Goal: Information Seeking & Learning: Learn about a topic

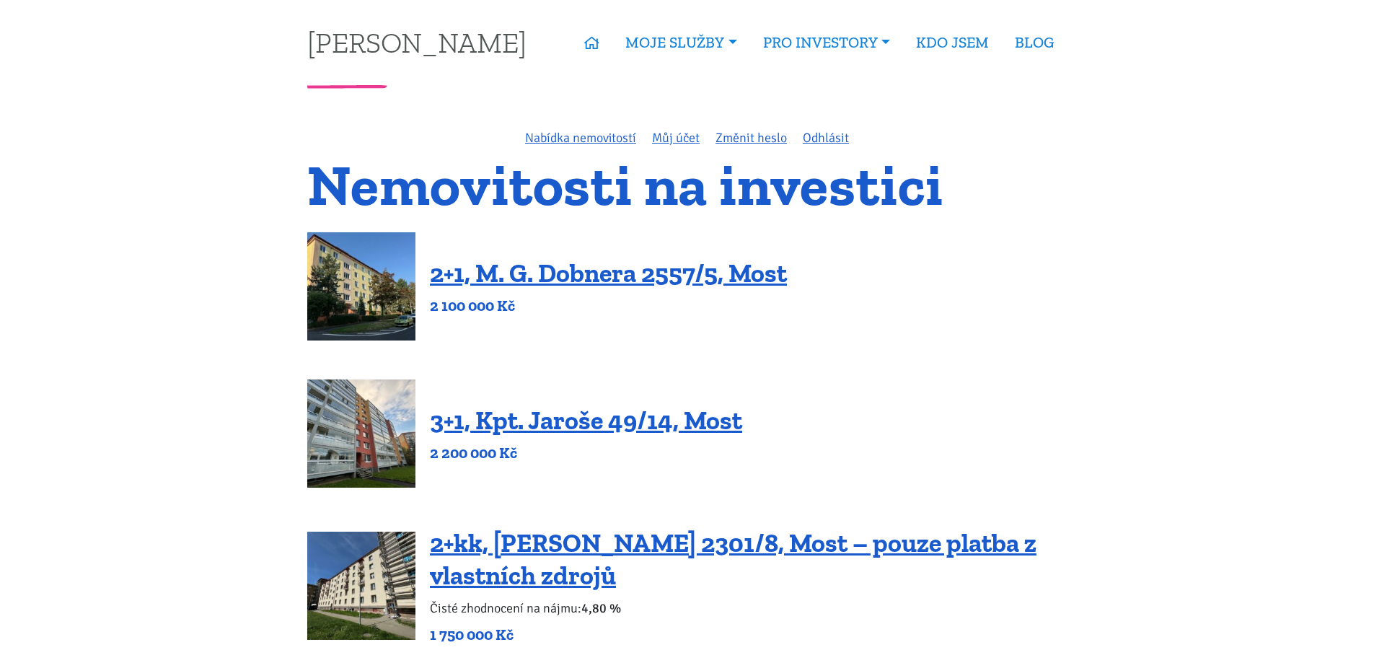
click at [573, 128] on div "Nabídka nemovitostí Můj účet Změnit heslo Odhlásit" at bounding box center [687, 138] width 779 height 20
click at [578, 136] on link "Nabídka nemovitostí" at bounding box center [580, 138] width 111 height 16
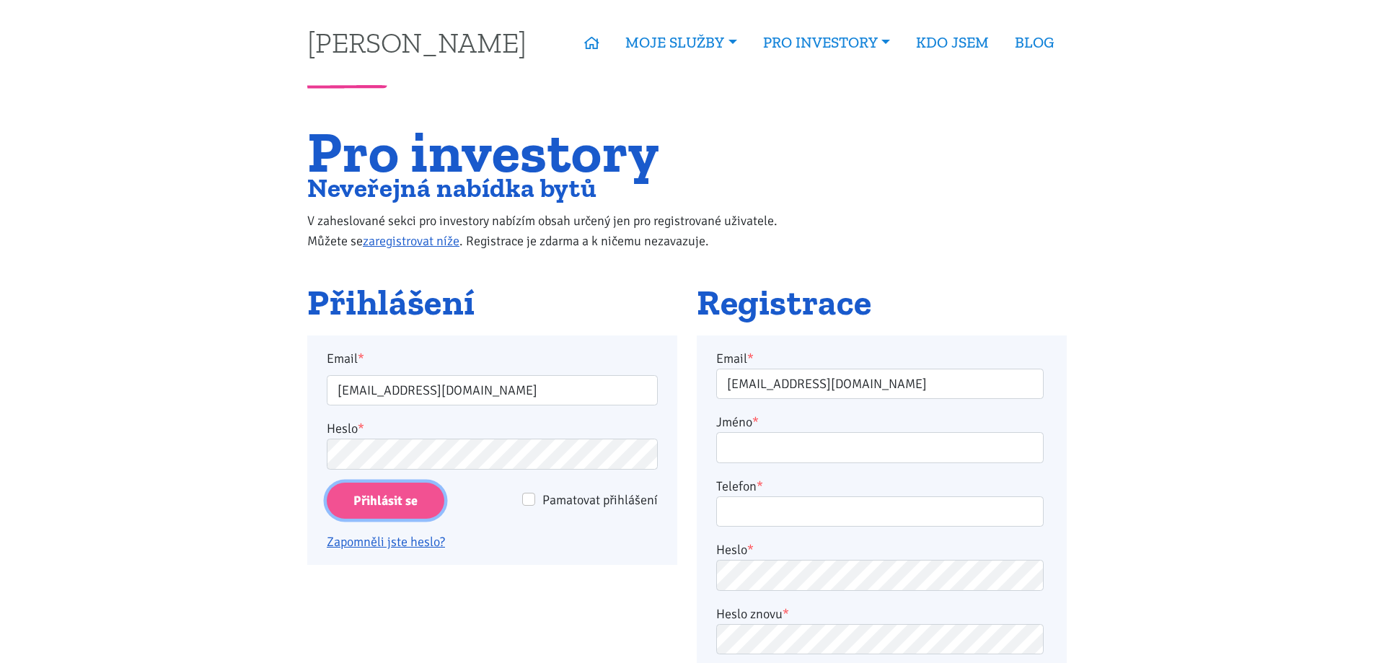
click at [397, 509] on input "Přihlásit se" at bounding box center [386, 501] width 118 height 37
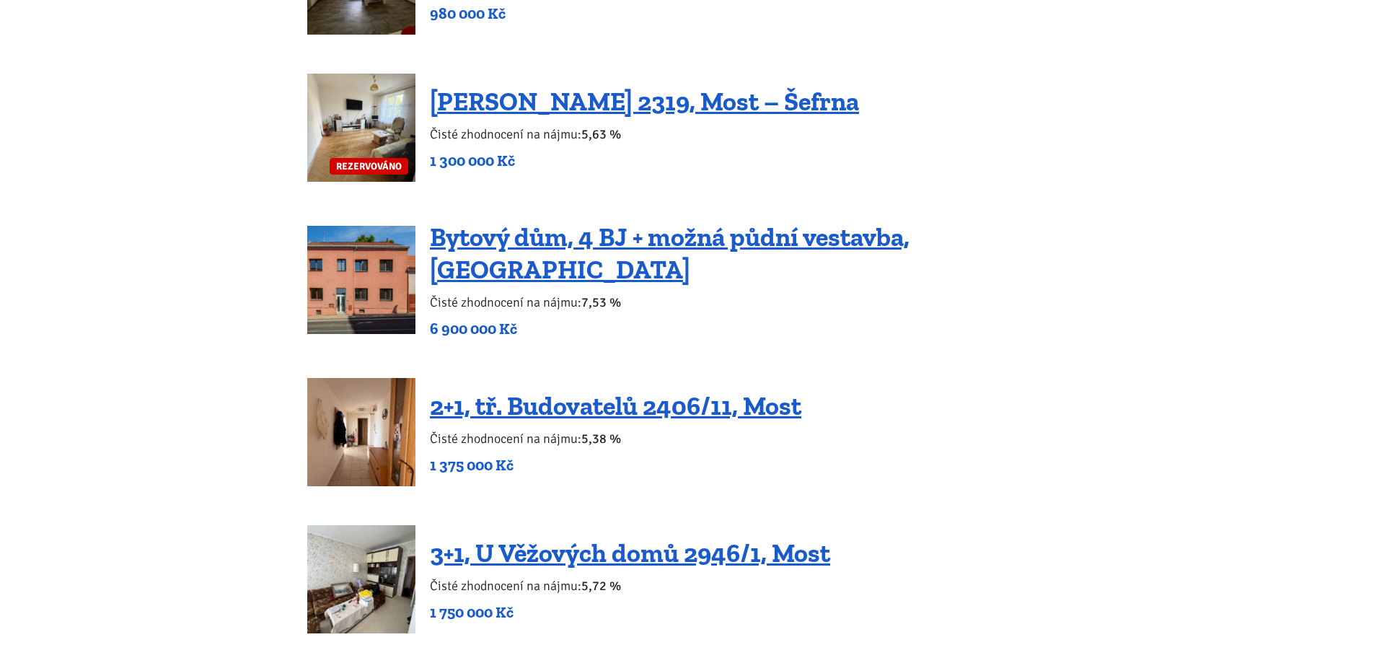
scroll to position [2164, 0]
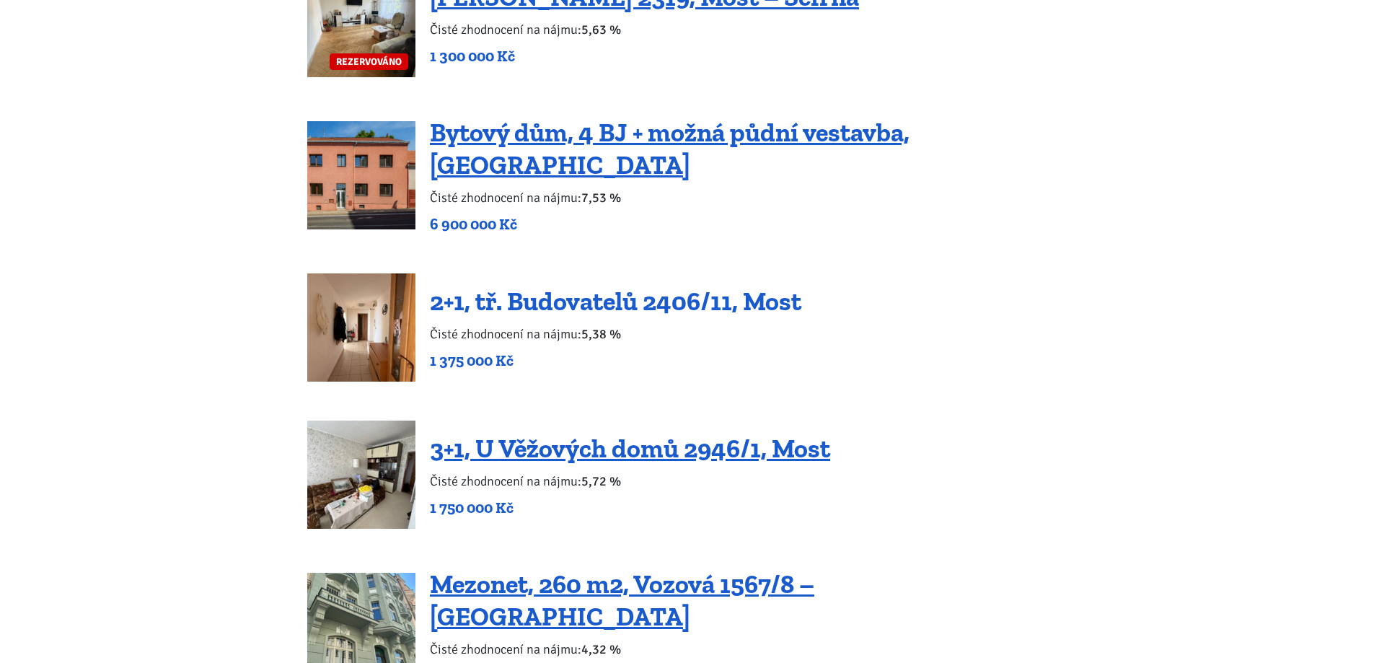
click at [711, 289] on link "2+1, tř. Budovatelů 2406/11, Most" at bounding box center [615, 301] width 371 height 31
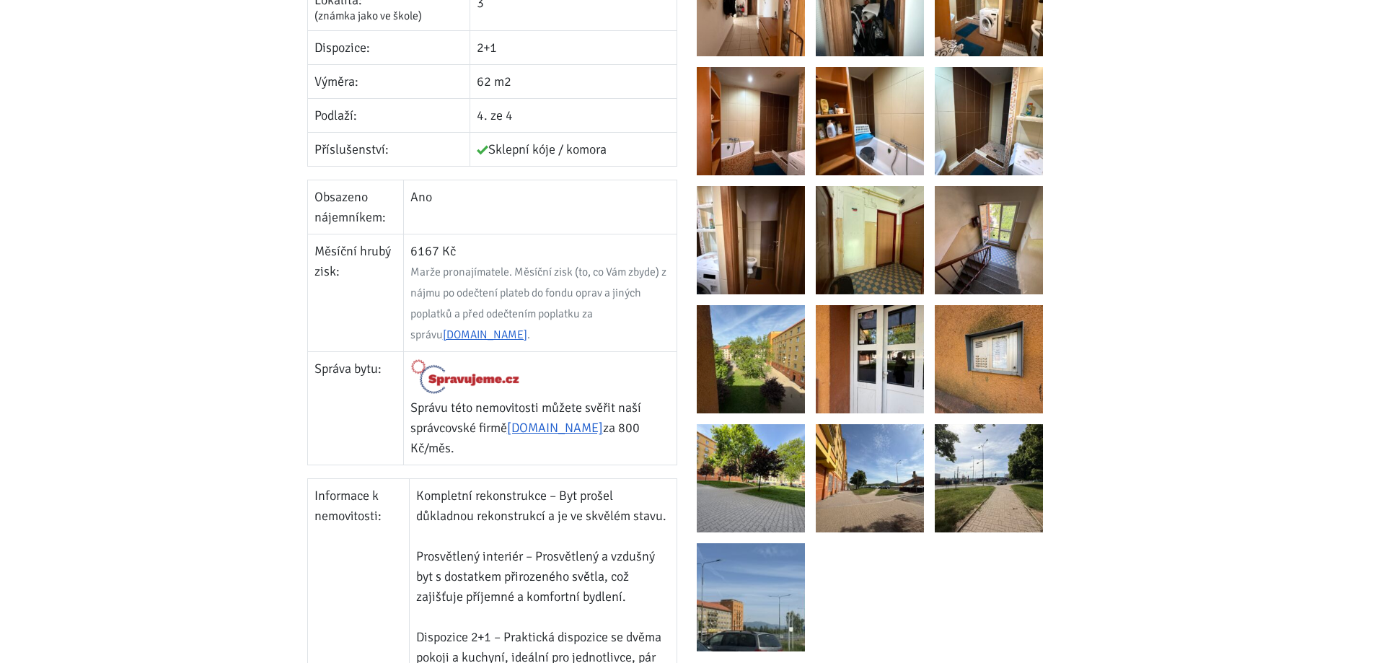
scroll to position [577, 0]
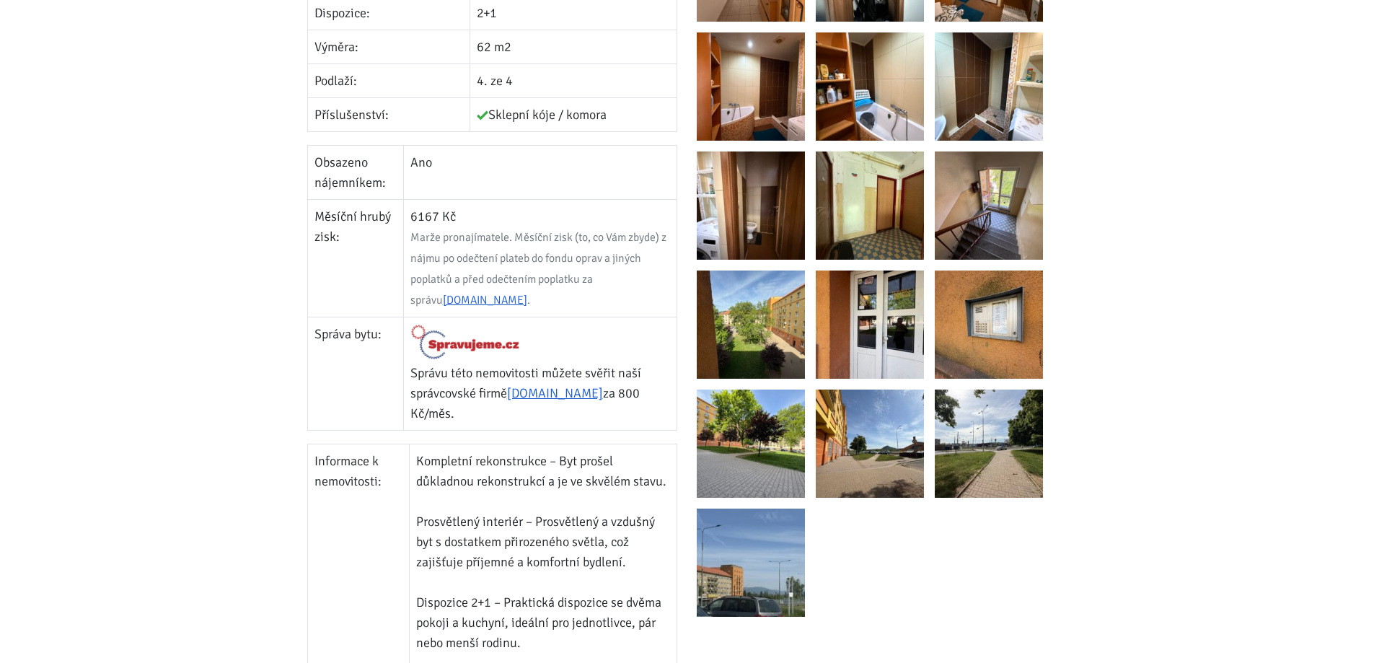
click at [760, 554] on img at bounding box center [751, 563] width 108 height 108
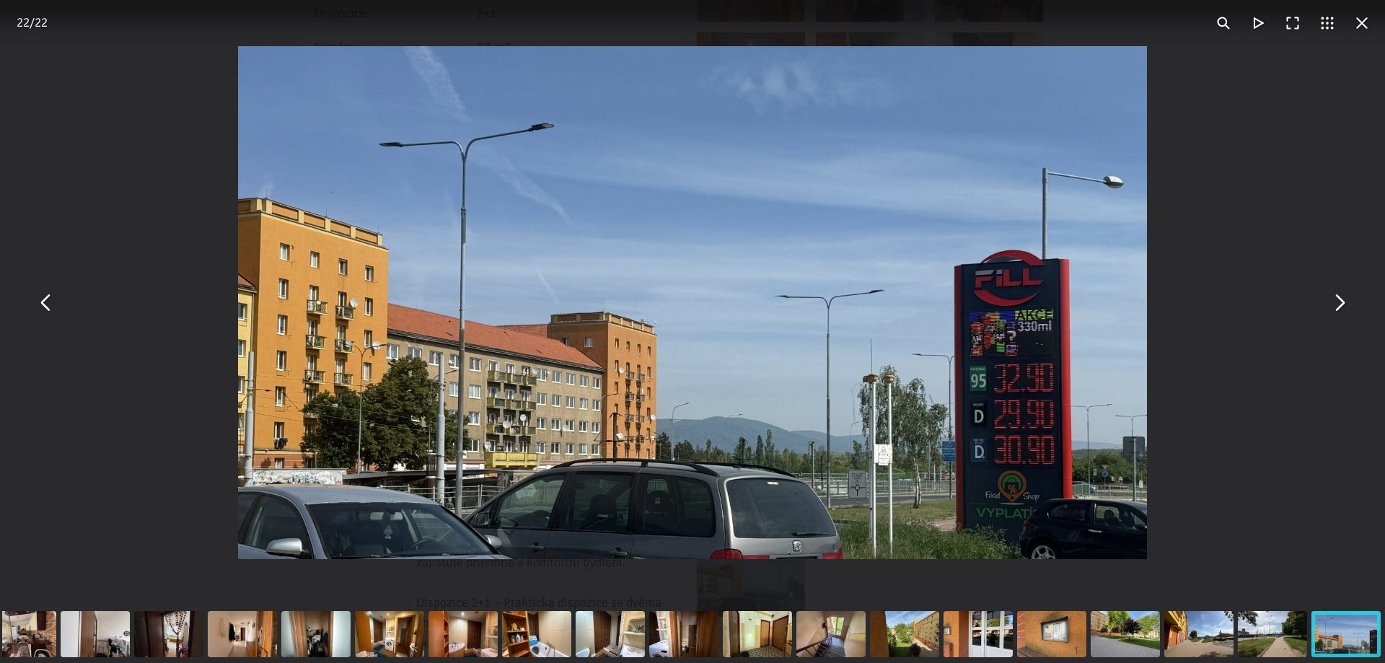
click at [43, 307] on button "You can close this modal content with the ESC key" at bounding box center [46, 303] width 35 height 35
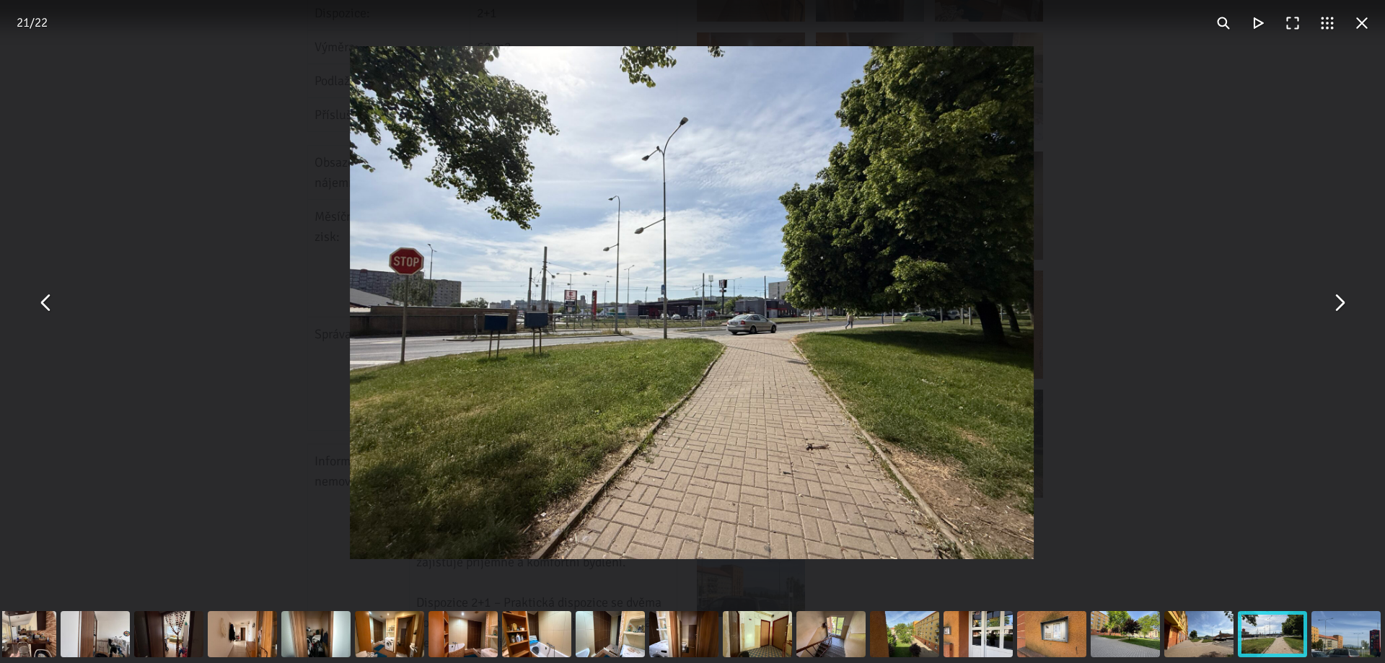
click at [48, 307] on button "You can close this modal content with the ESC key" at bounding box center [46, 303] width 35 height 35
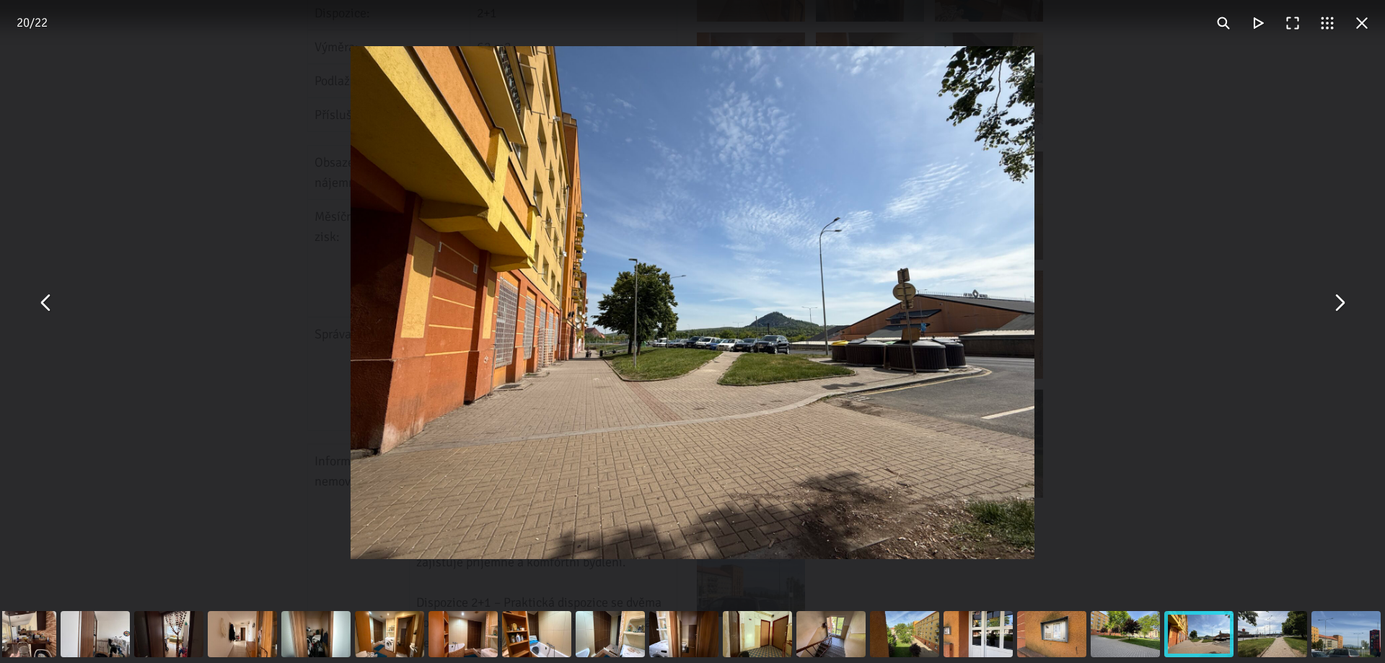
click at [48, 307] on button "You can close this modal content with the ESC key" at bounding box center [46, 303] width 35 height 35
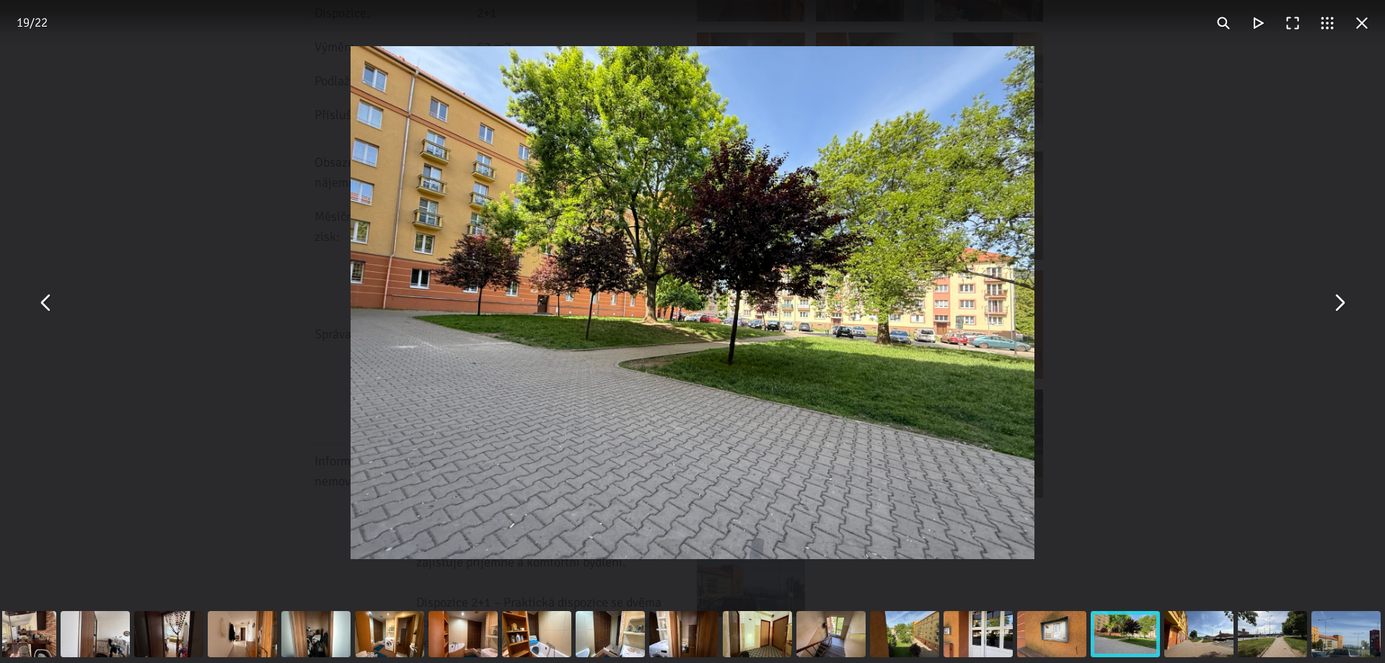
click at [48, 307] on button "You can close this modal content with the ESC key" at bounding box center [46, 303] width 35 height 35
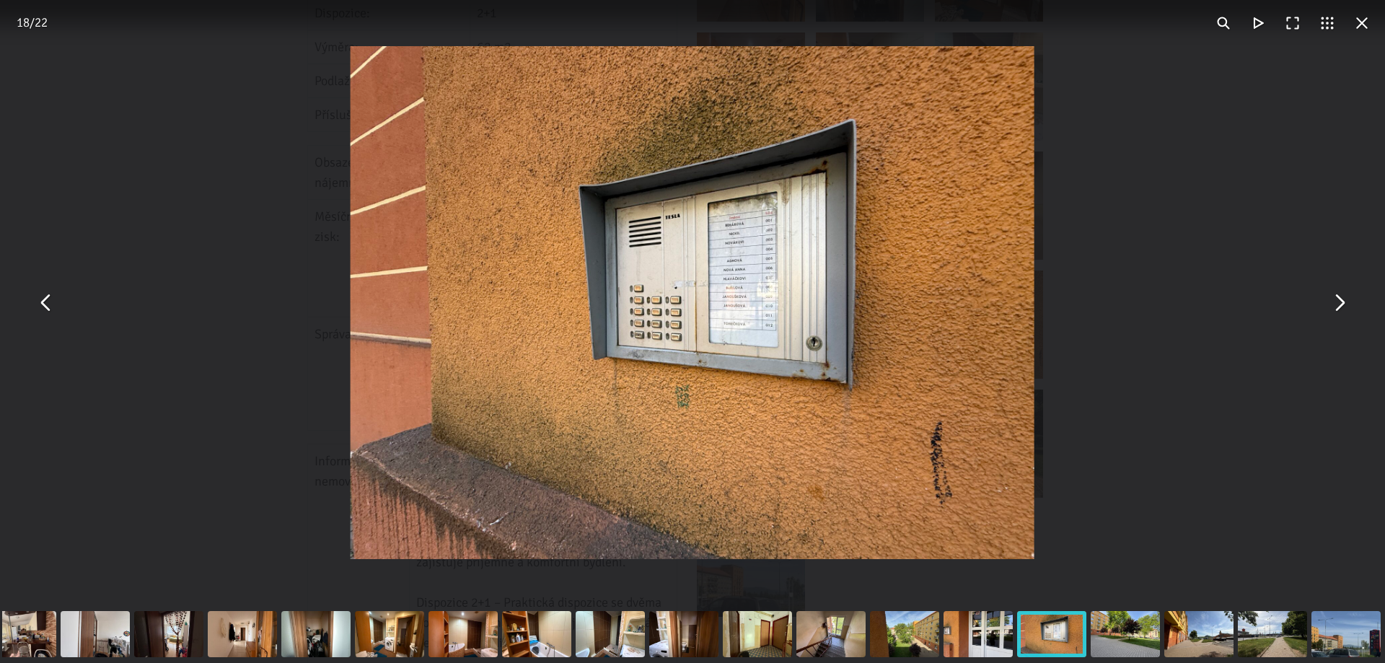
click at [48, 307] on button "You can close this modal content with the ESC key" at bounding box center [46, 303] width 35 height 35
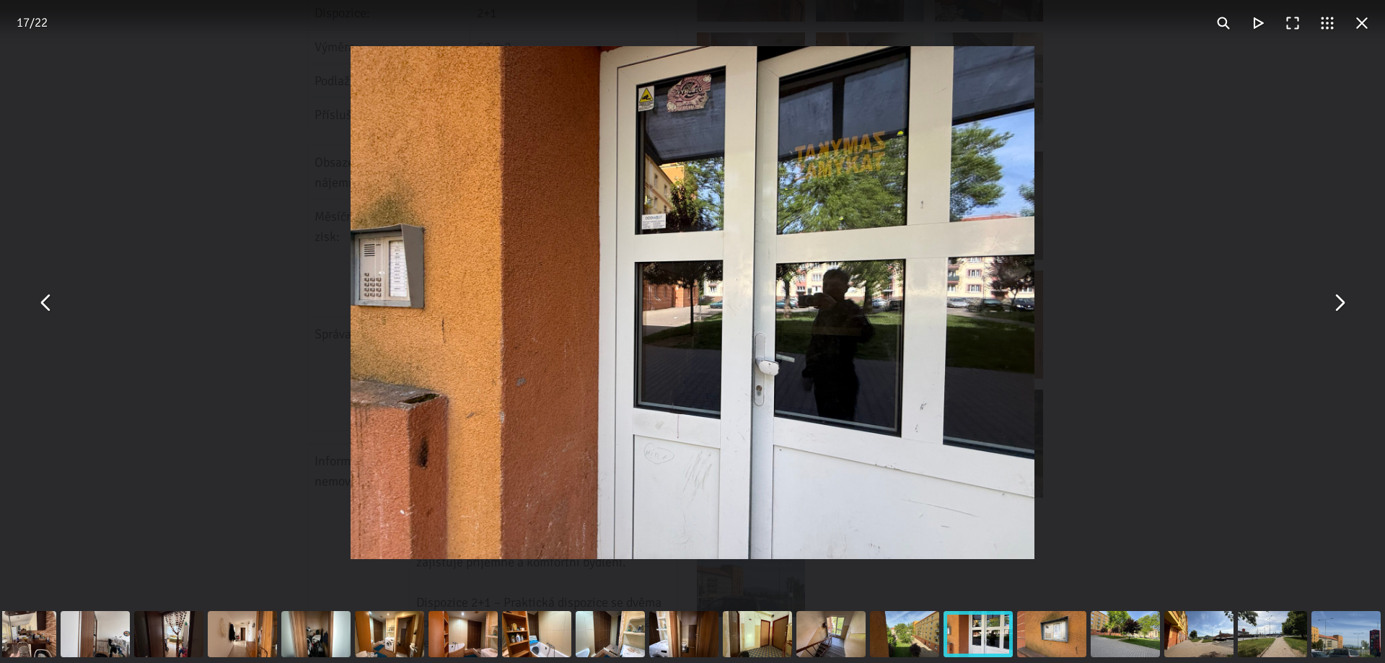
click at [48, 307] on button "You can close this modal content with the ESC key" at bounding box center [46, 303] width 35 height 35
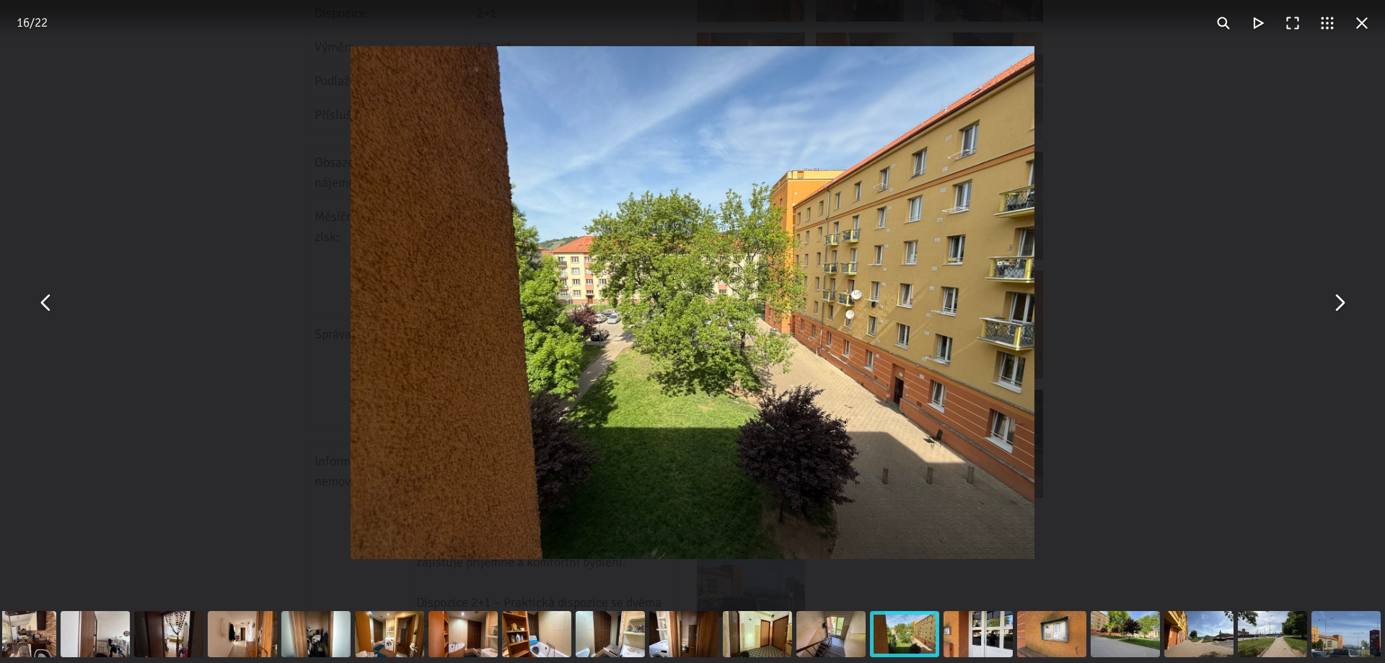
click at [48, 307] on button "You can close this modal content with the ESC key" at bounding box center [46, 303] width 35 height 35
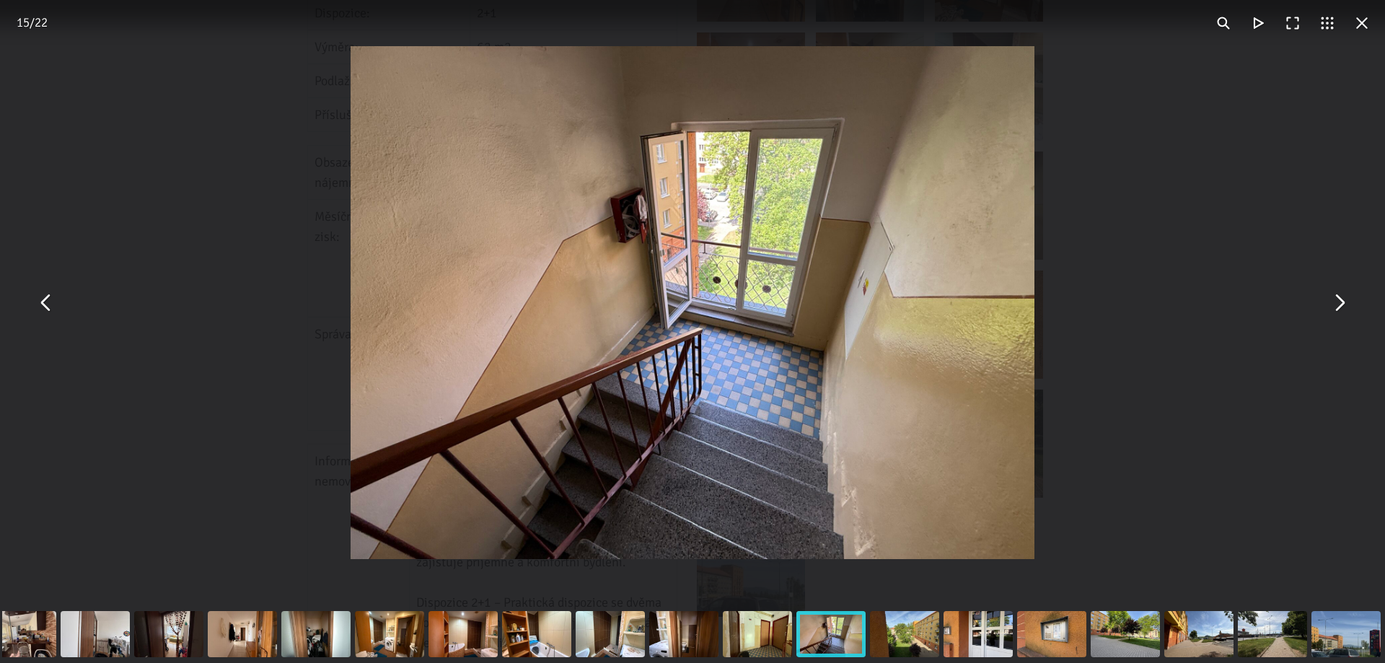
click at [48, 307] on button "You can close this modal content with the ESC key" at bounding box center [46, 303] width 35 height 35
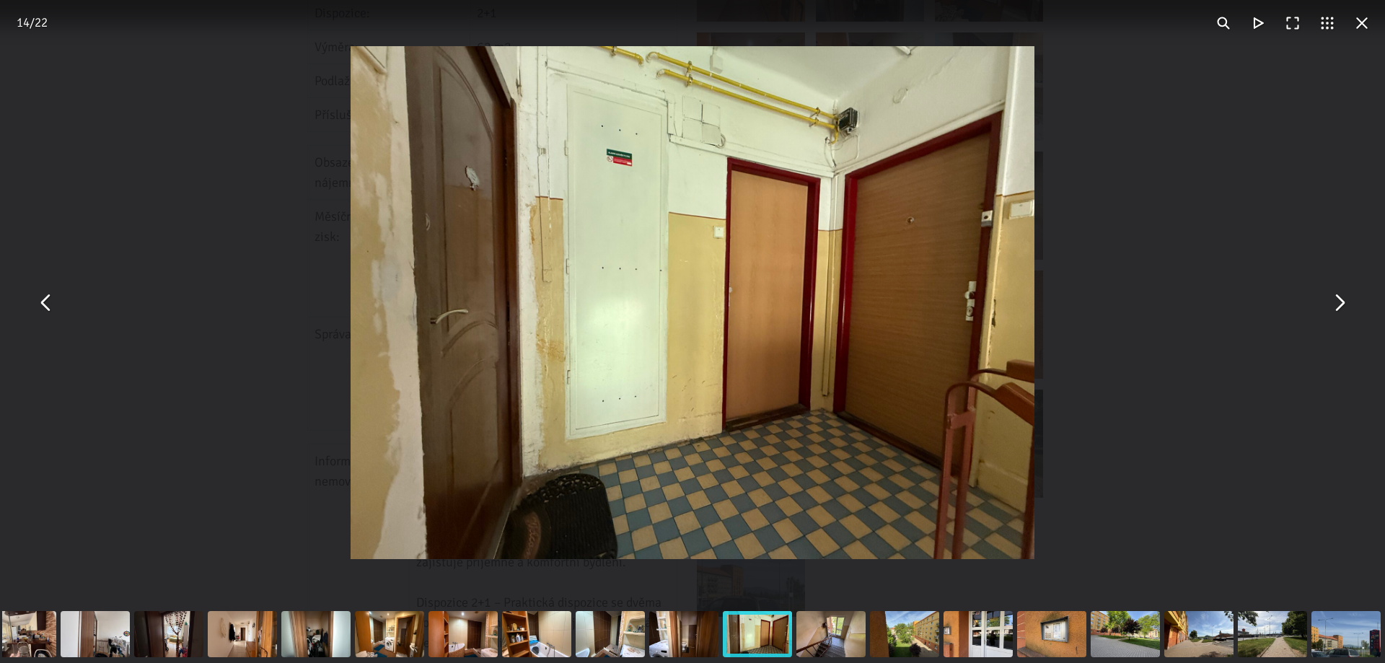
click at [56, 306] on button "You can close this modal content with the ESC key" at bounding box center [46, 303] width 35 height 35
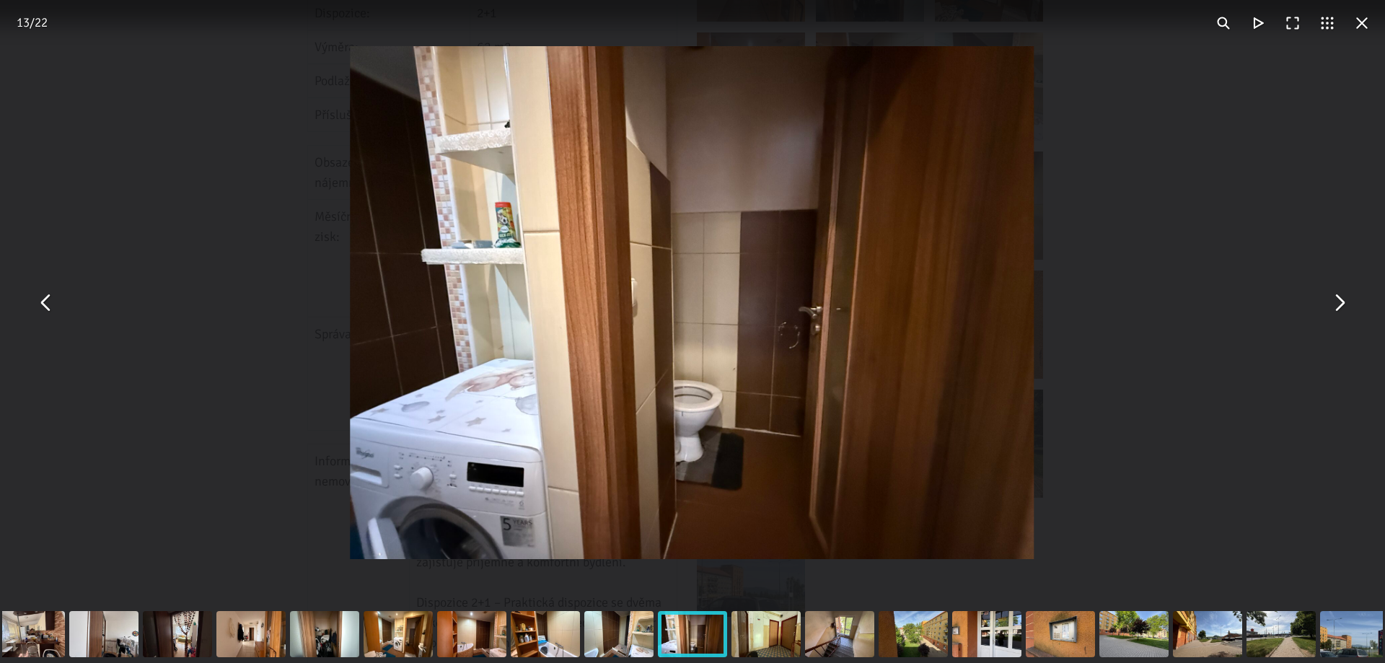
click at [56, 306] on button "You can close this modal content with the ESC key" at bounding box center [46, 303] width 35 height 35
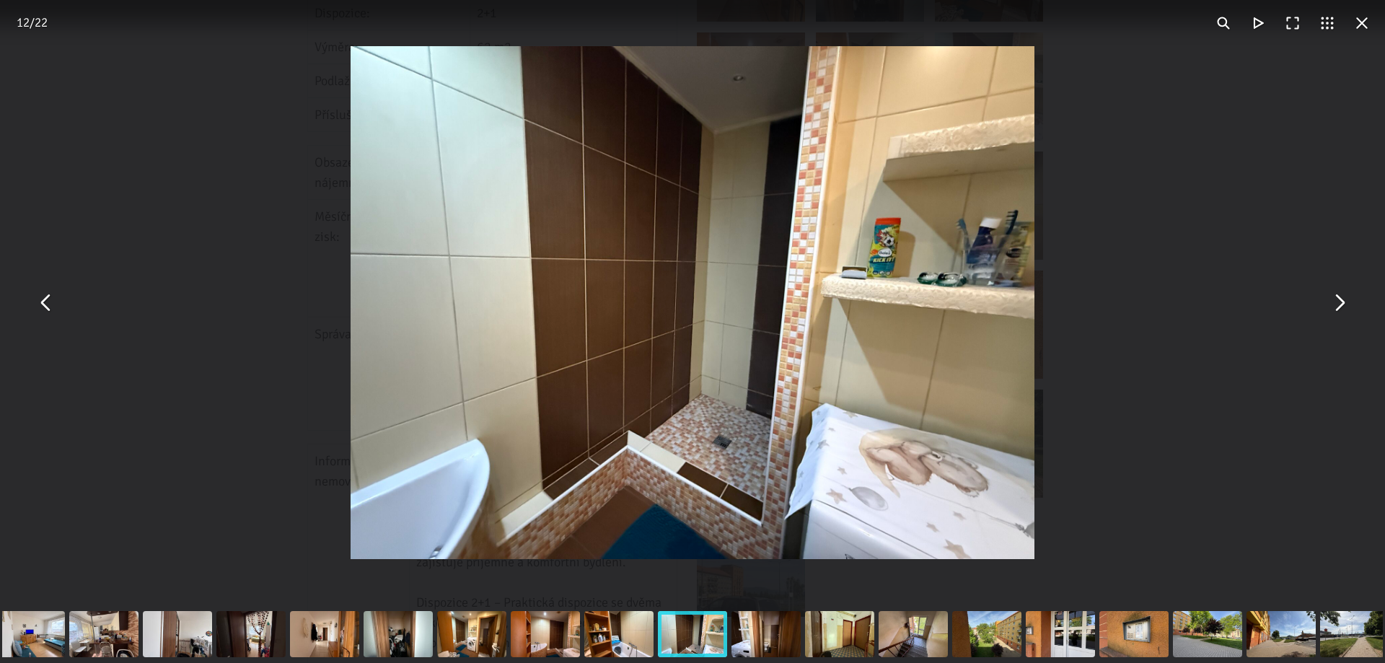
click at [56, 306] on button "You can close this modal content with the ESC key" at bounding box center [46, 303] width 35 height 35
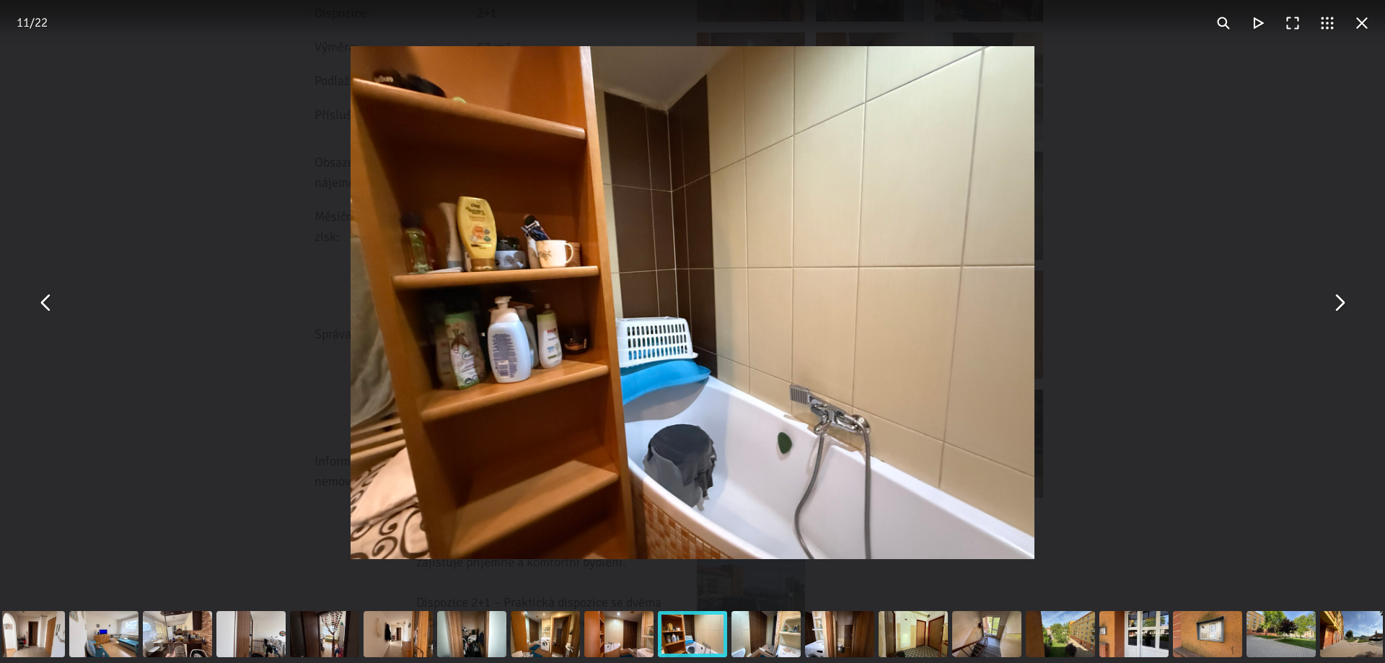
click at [56, 306] on button "You can close this modal content with the ESC key" at bounding box center [46, 303] width 35 height 35
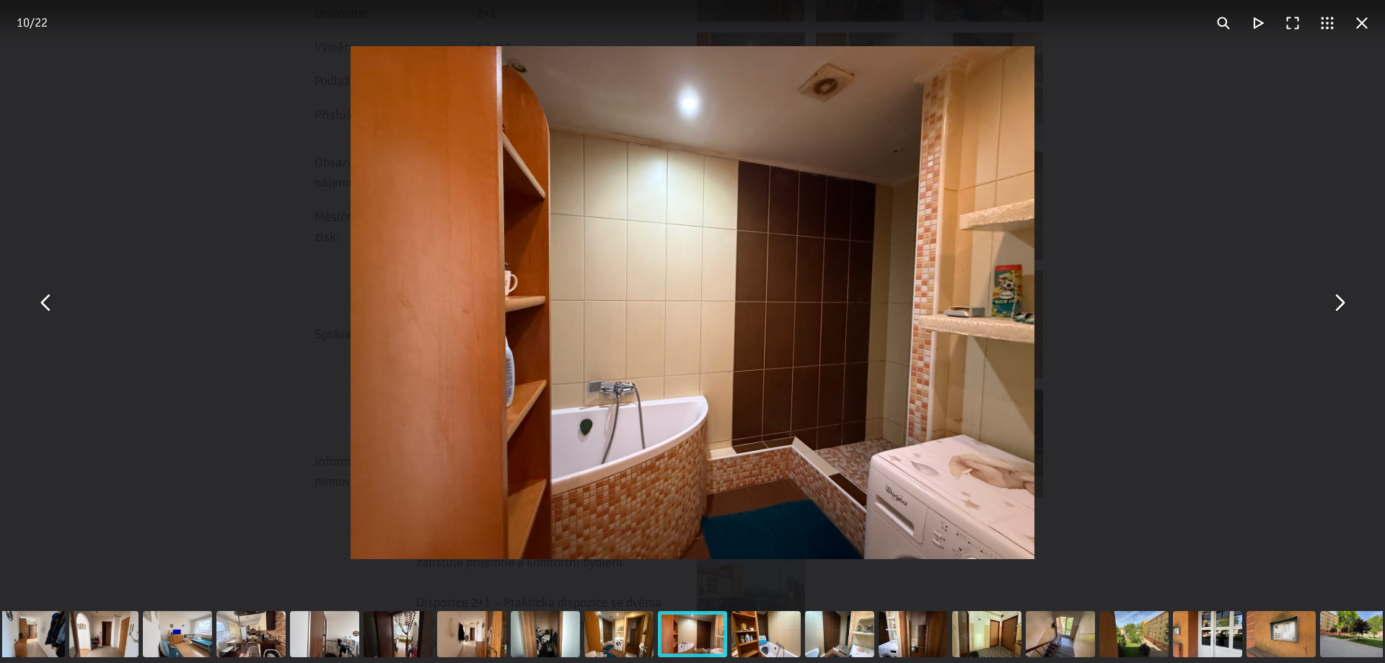
click at [56, 306] on button "You can close this modal content with the ESC key" at bounding box center [46, 303] width 35 height 35
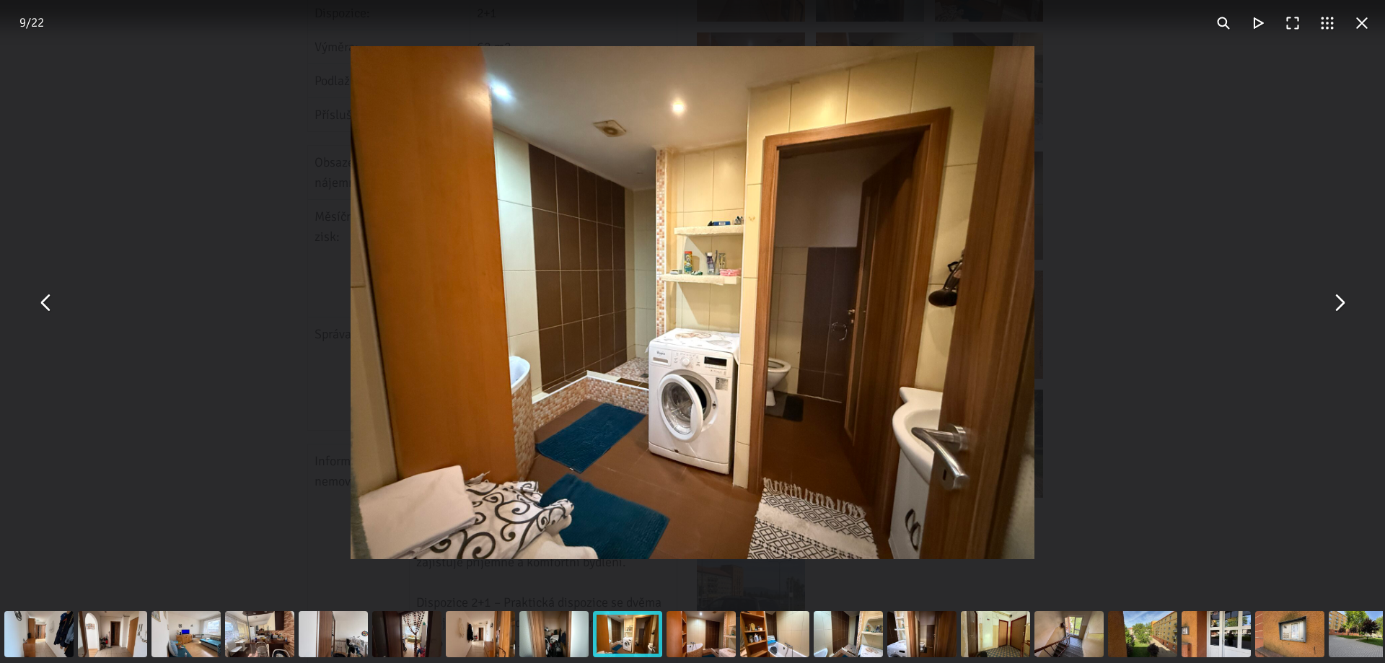
click at [42, 306] on button "You can close this modal content with the ESC key" at bounding box center [46, 303] width 35 height 35
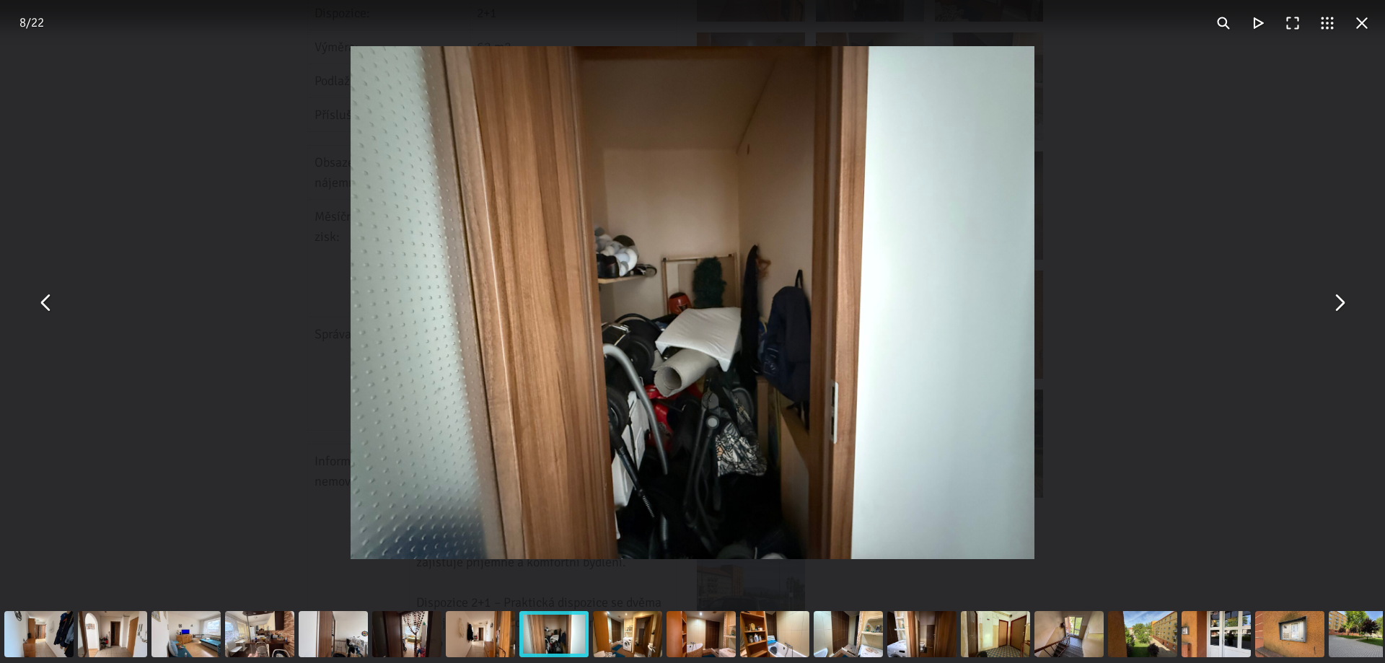
click at [40, 306] on button "You can close this modal content with the ESC key" at bounding box center [46, 303] width 35 height 35
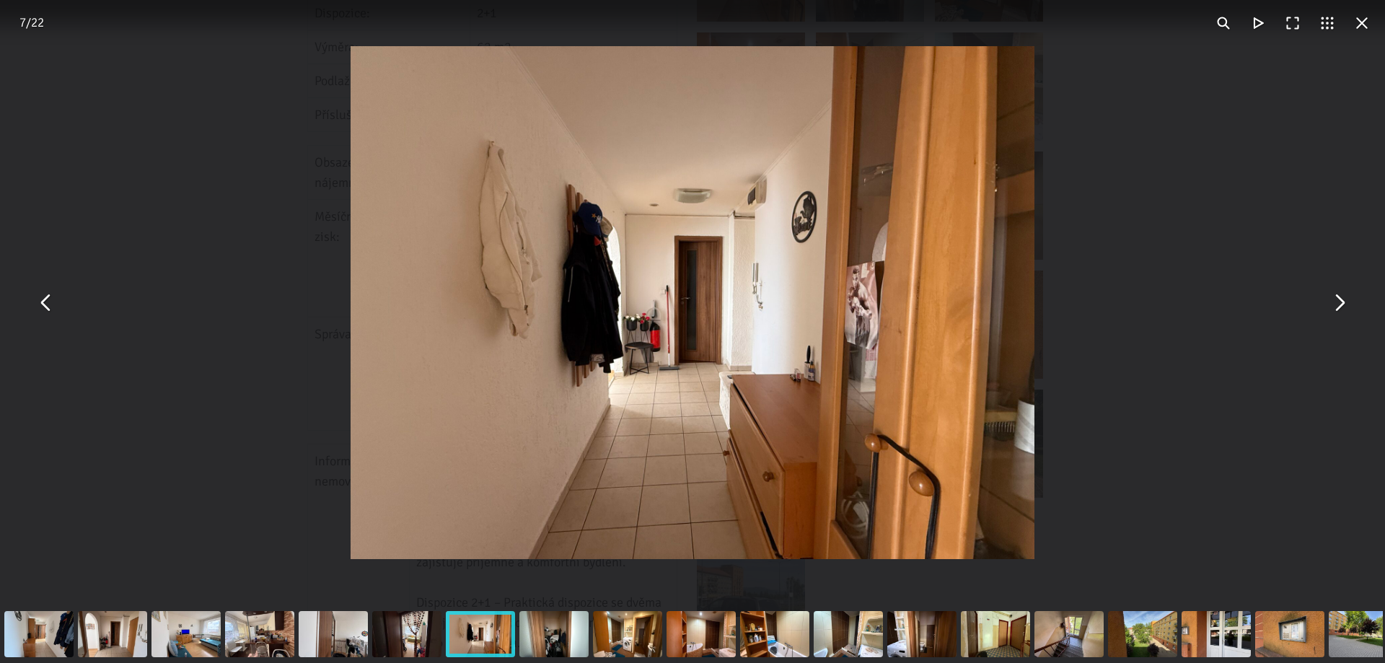
click at [40, 306] on button "You can close this modal content with the ESC key" at bounding box center [46, 303] width 35 height 35
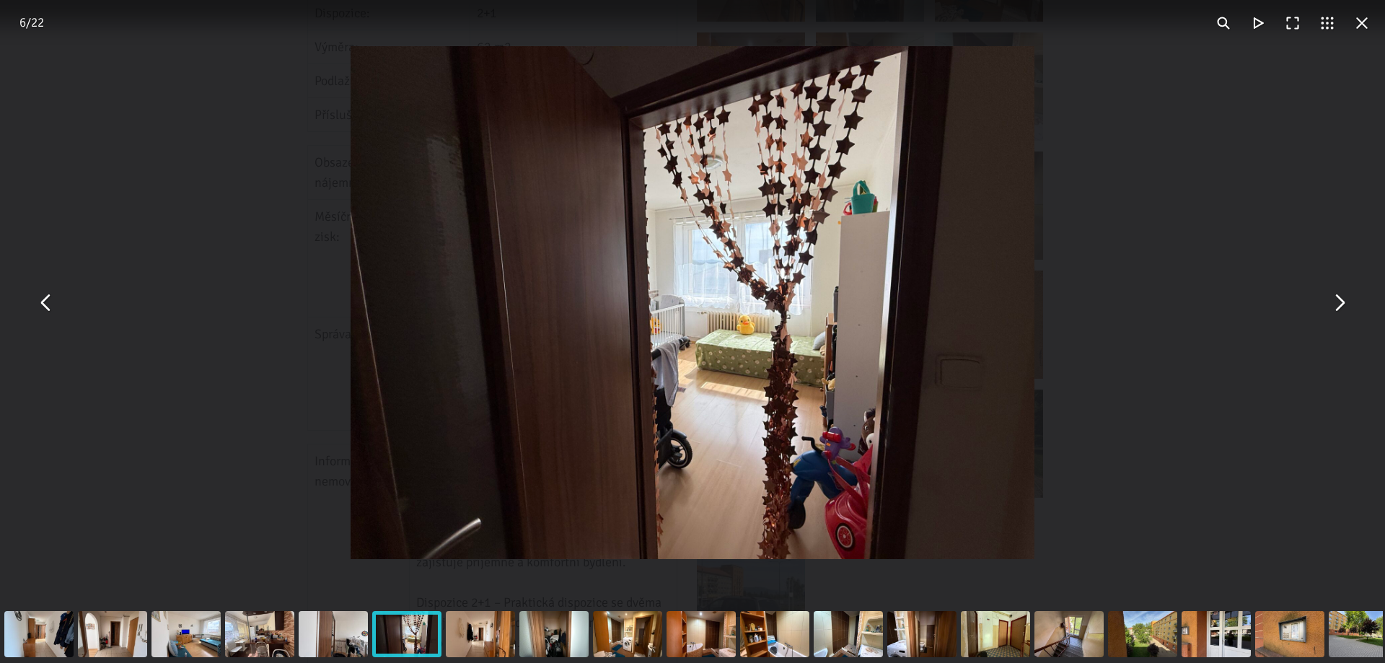
click at [40, 306] on button "You can close this modal content with the ESC key" at bounding box center [46, 303] width 35 height 35
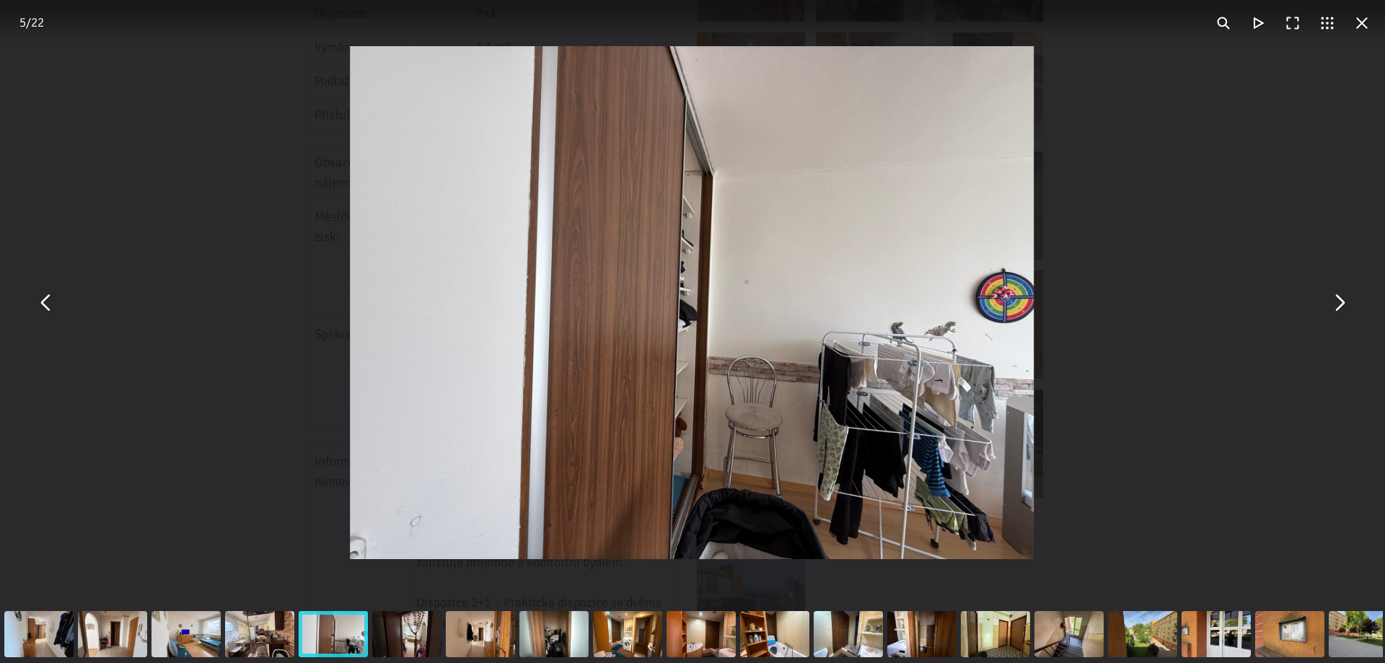
click at [40, 306] on button "You can close this modal content with the ESC key" at bounding box center [46, 303] width 35 height 35
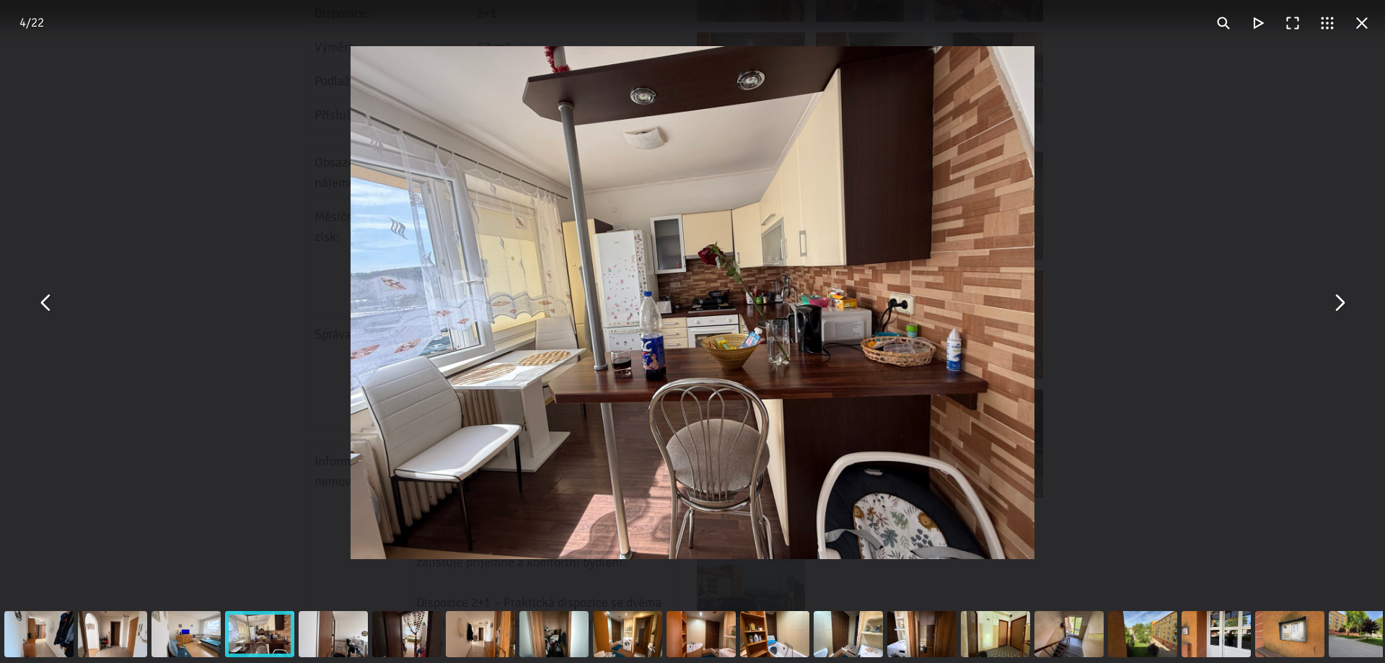
click at [39, 307] on button "You can close this modal content with the ESC key" at bounding box center [46, 303] width 35 height 35
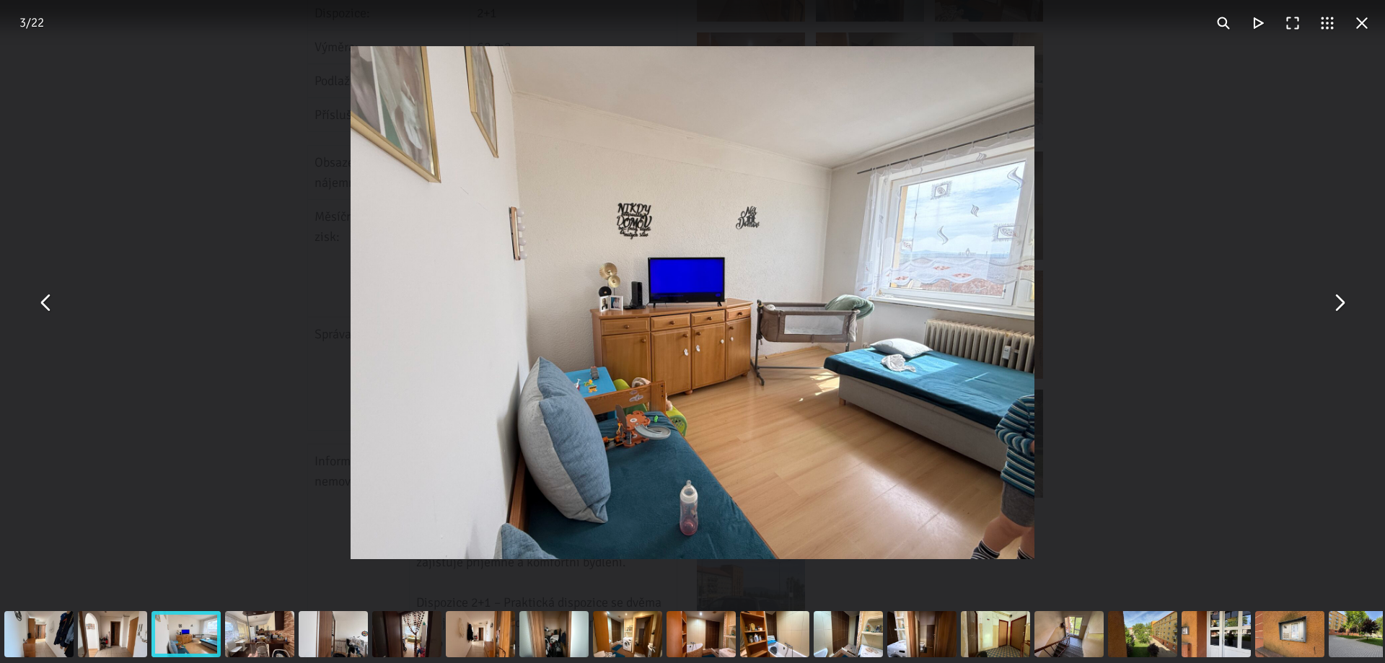
click at [39, 307] on button "You can close this modal content with the ESC key" at bounding box center [46, 303] width 35 height 35
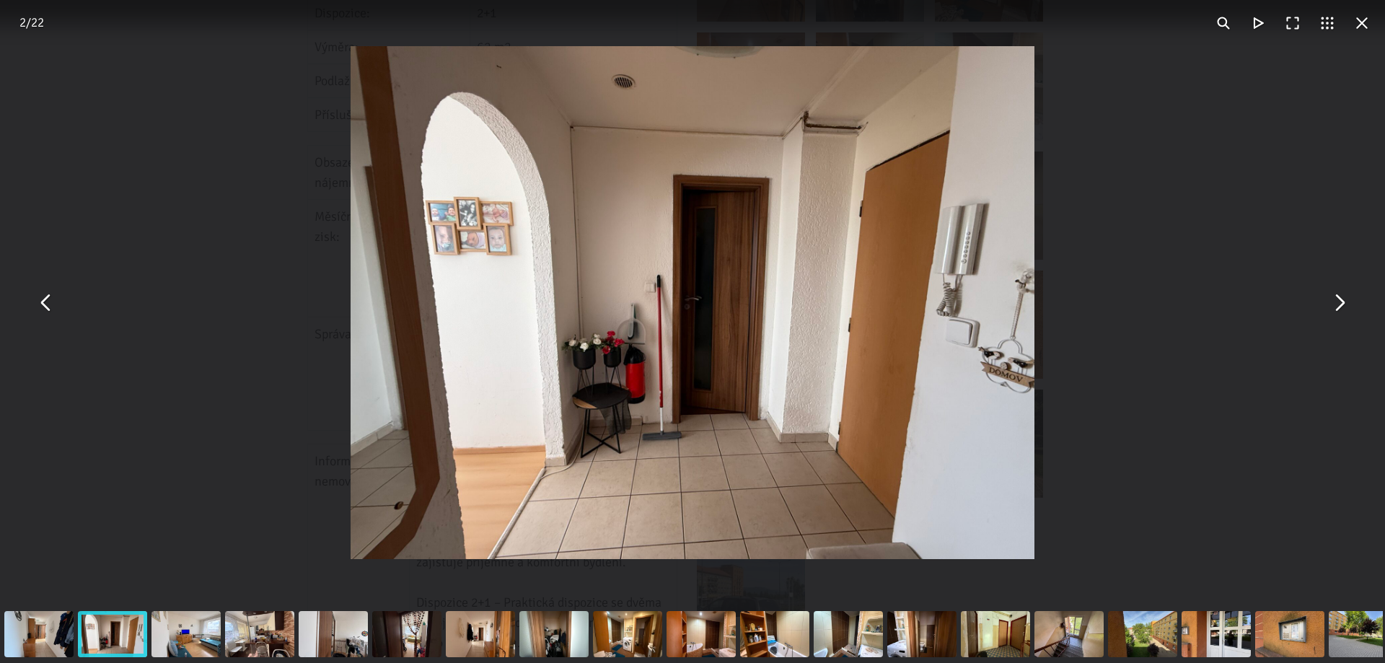
click at [39, 307] on button "You can close this modal content with the ESC key" at bounding box center [46, 303] width 35 height 35
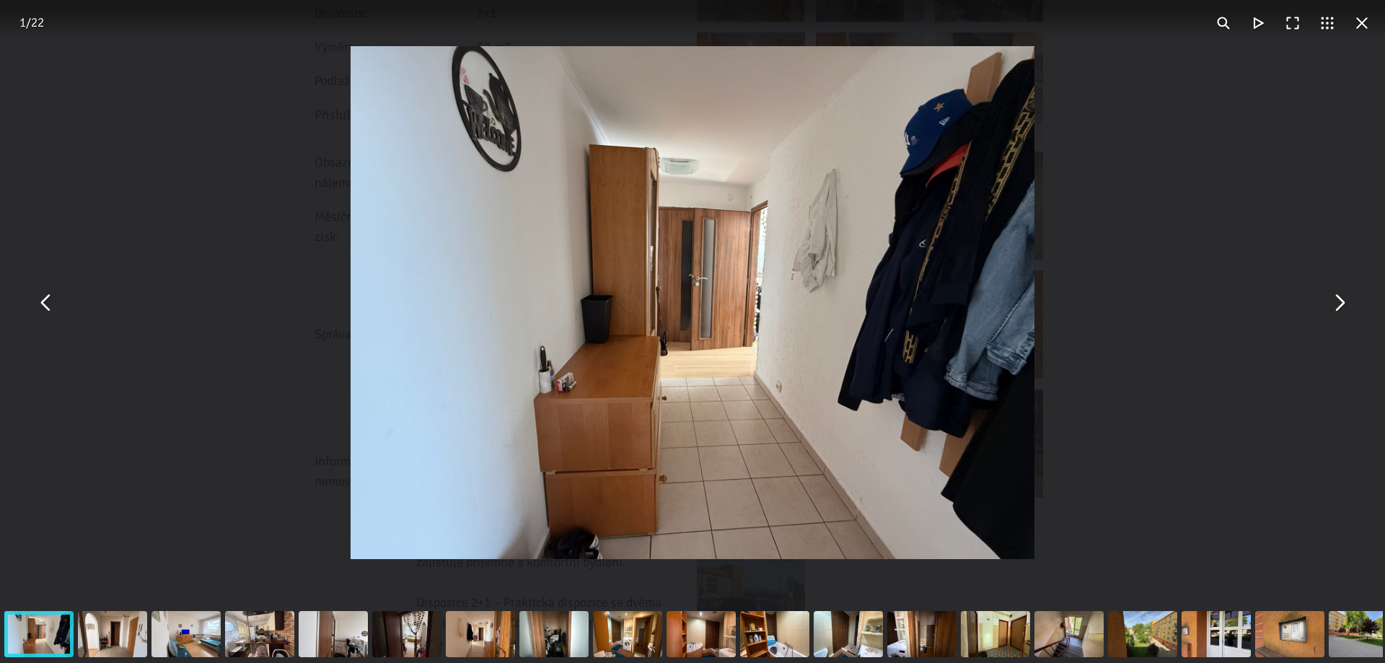
click at [1338, 307] on button "You can close this modal content with the ESC key" at bounding box center [1338, 303] width 35 height 35
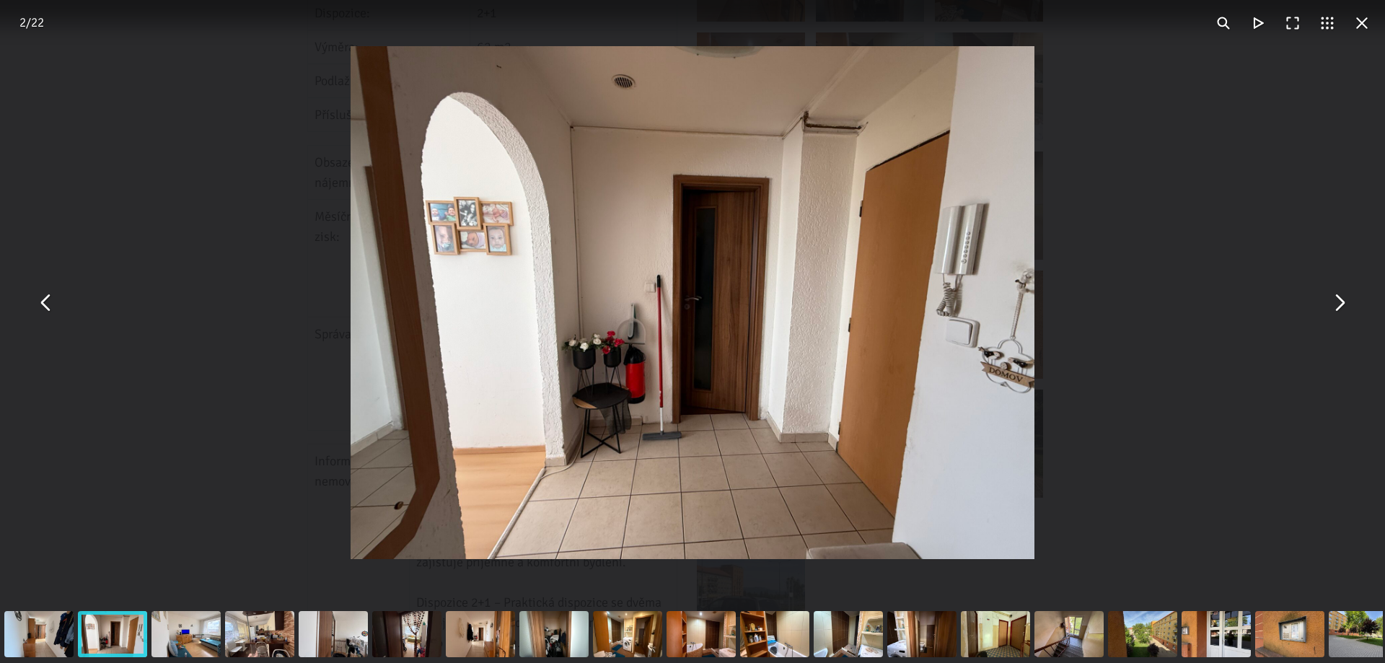
click at [56, 311] on button "You can close this modal content with the ESC key" at bounding box center [46, 303] width 35 height 35
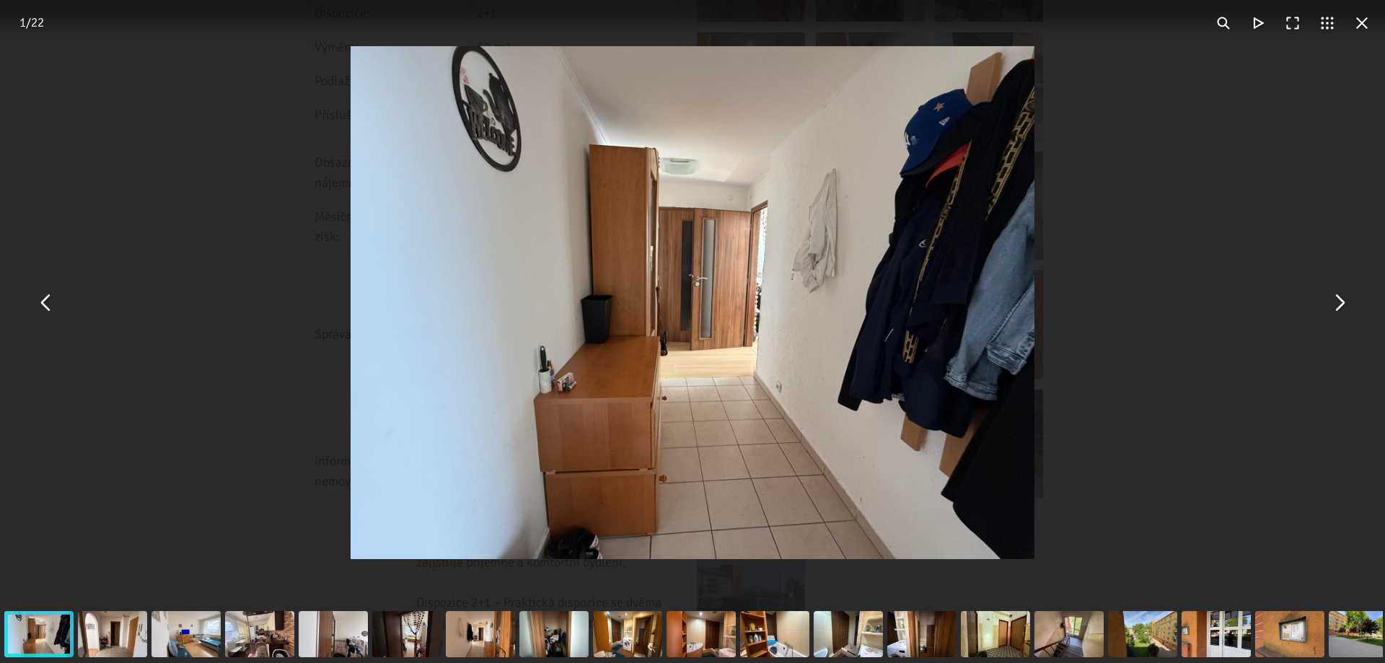
click at [1334, 311] on button "You can close this modal content with the ESC key" at bounding box center [1338, 303] width 35 height 35
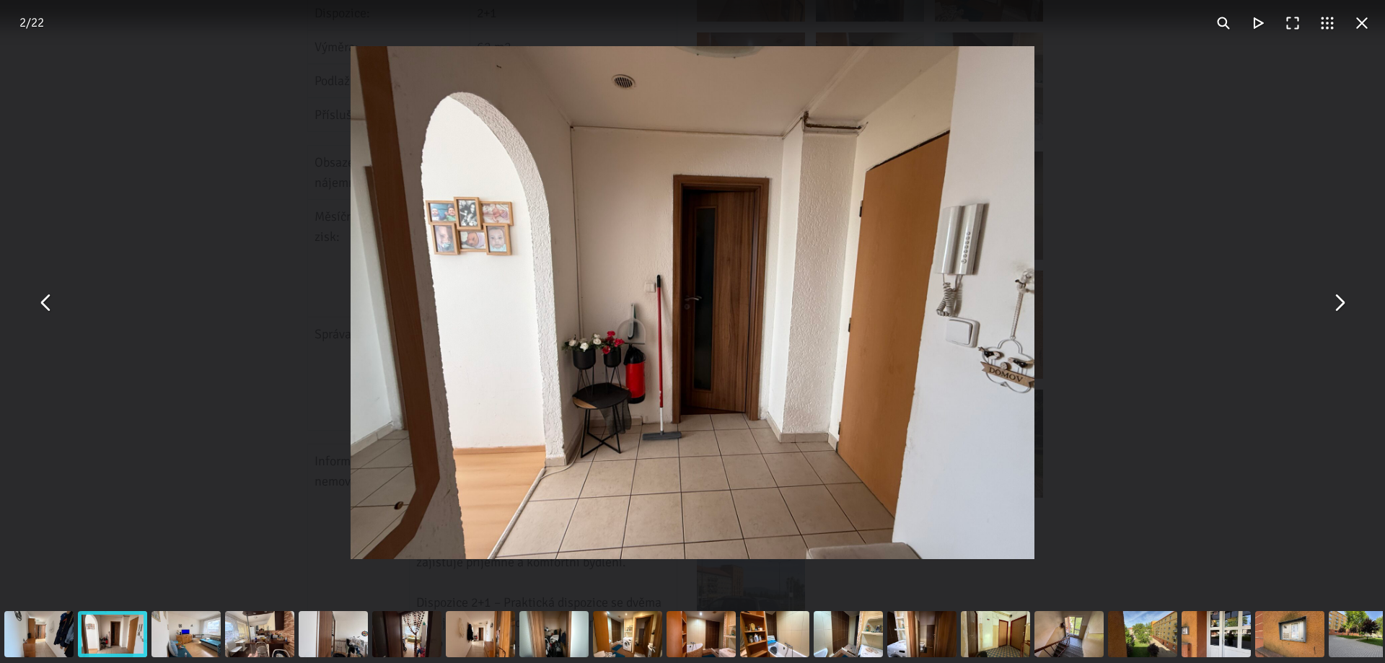
click at [35, 312] on button "You can close this modal content with the ESC key" at bounding box center [46, 303] width 35 height 35
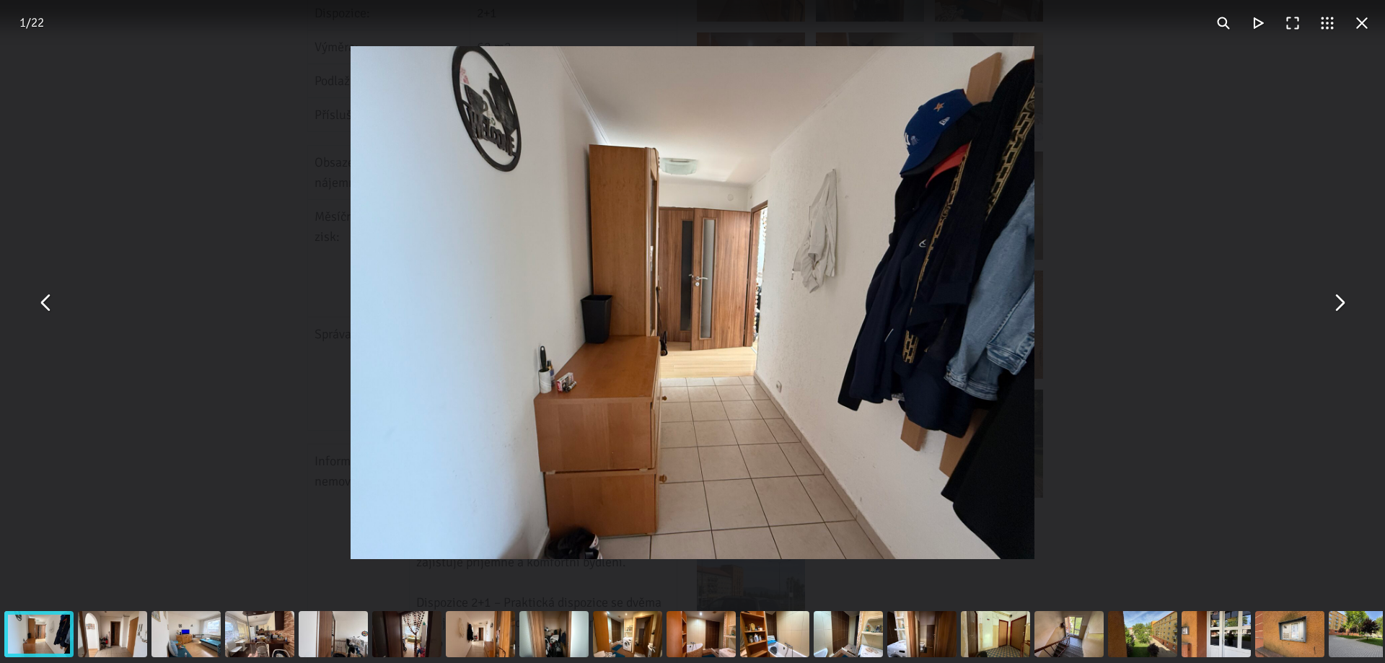
click at [1353, 307] on button "You can close this modal content with the ESC key" at bounding box center [1338, 303] width 35 height 35
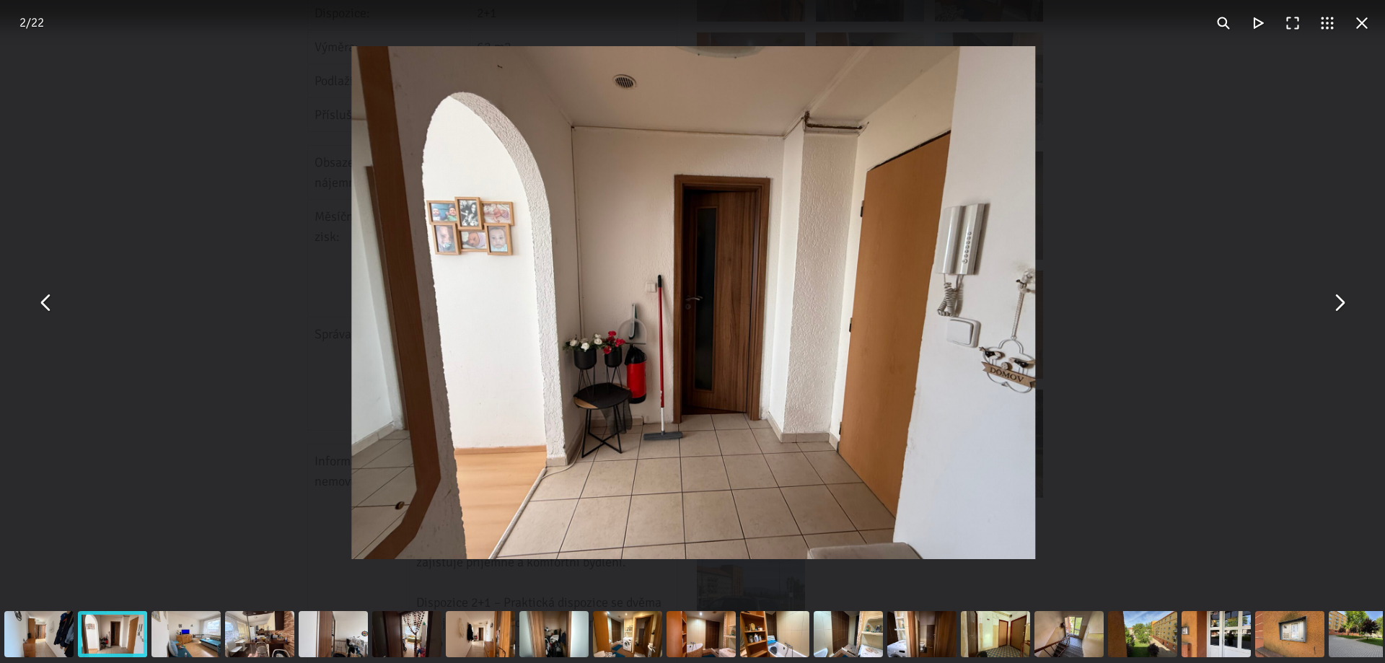
click at [1353, 307] on button "You can close this modal content with the ESC key" at bounding box center [1338, 303] width 35 height 35
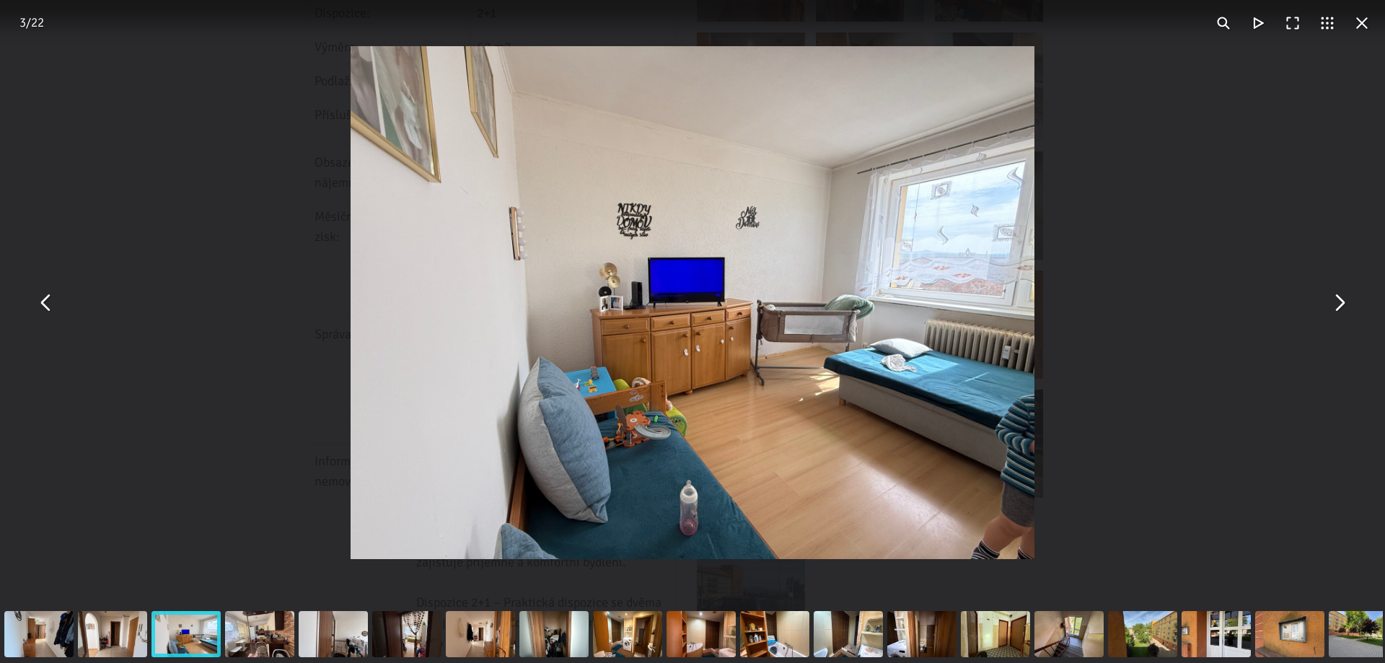
click at [1353, 307] on button "You can close this modal content with the ESC key" at bounding box center [1338, 303] width 35 height 35
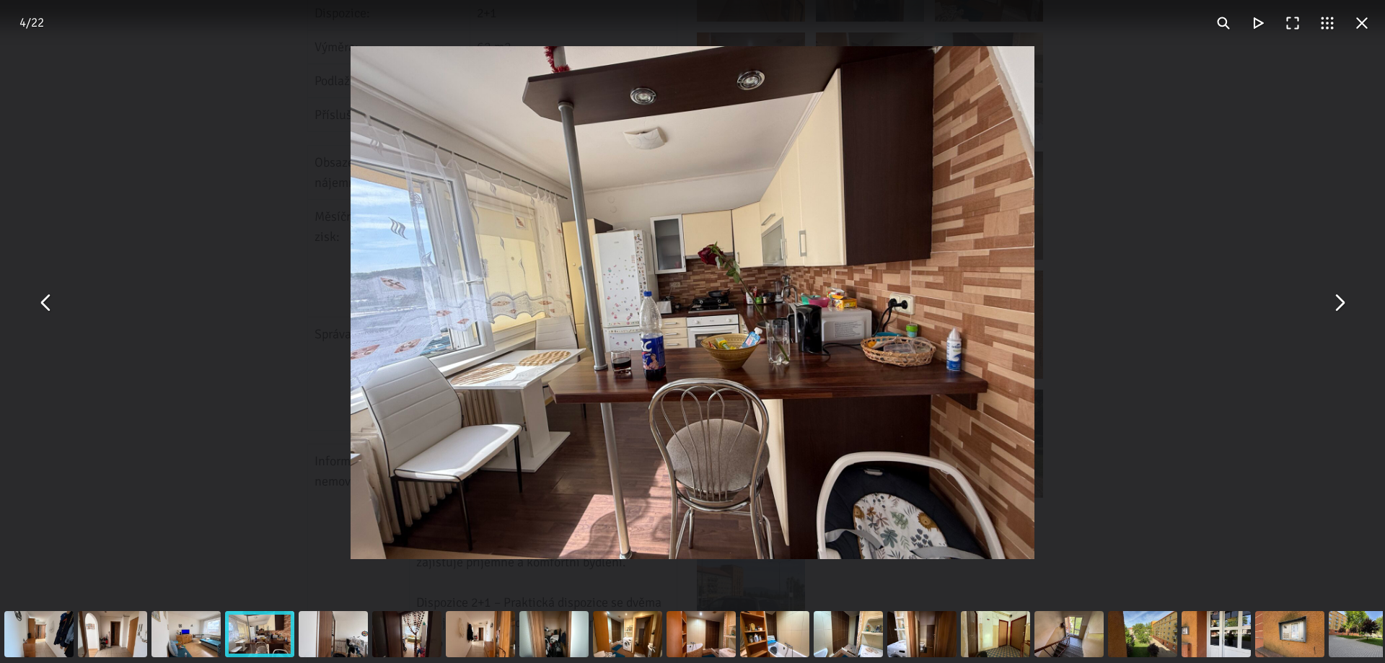
click at [1340, 307] on button "You can close this modal content with the ESC key" at bounding box center [1338, 303] width 35 height 35
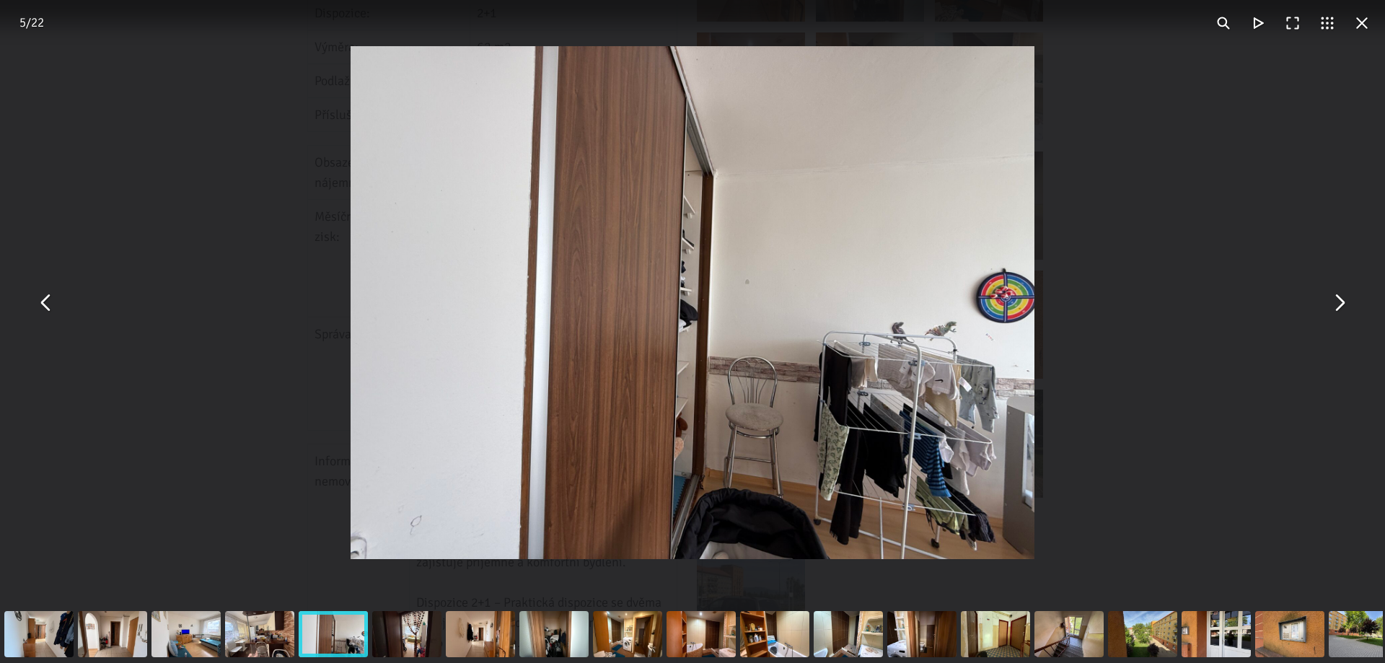
click at [32, 302] on button "You can close this modal content with the ESC key" at bounding box center [46, 303] width 35 height 35
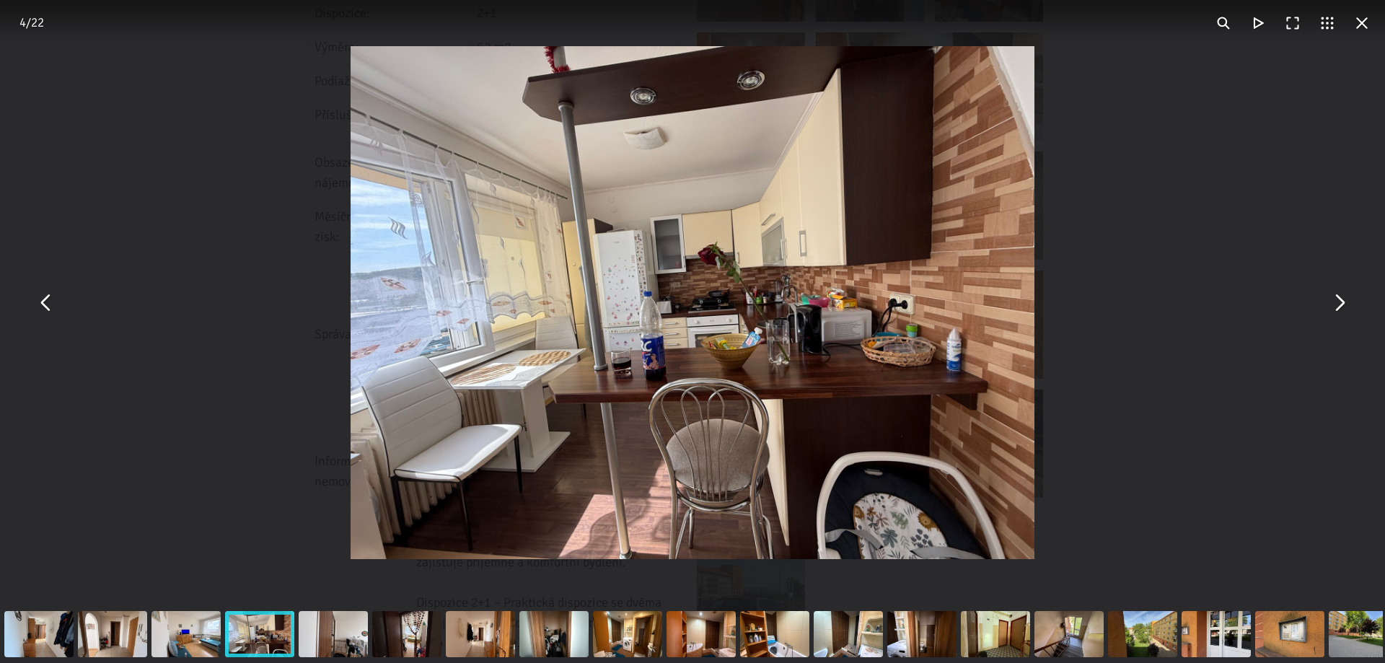
click at [1352, 309] on button "You can close this modal content with the ESC key" at bounding box center [1338, 303] width 35 height 35
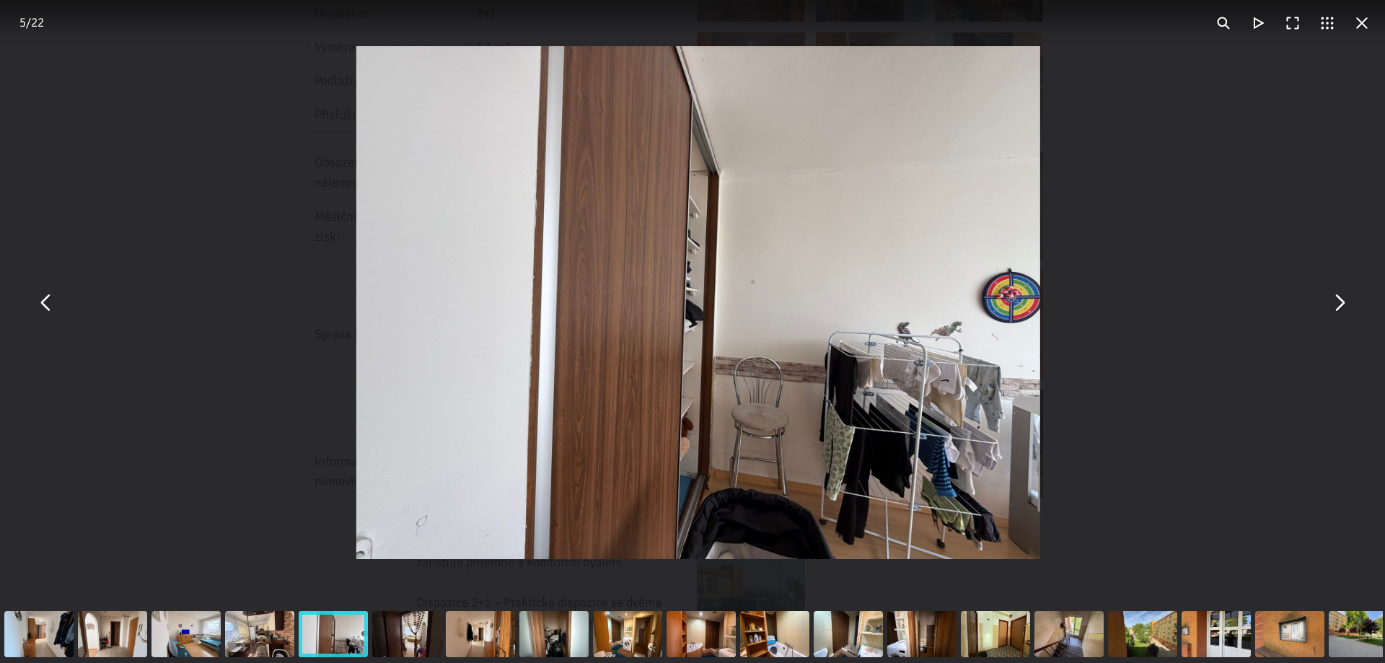
click at [1348, 308] on button "You can close this modal content with the ESC key" at bounding box center [1338, 303] width 35 height 35
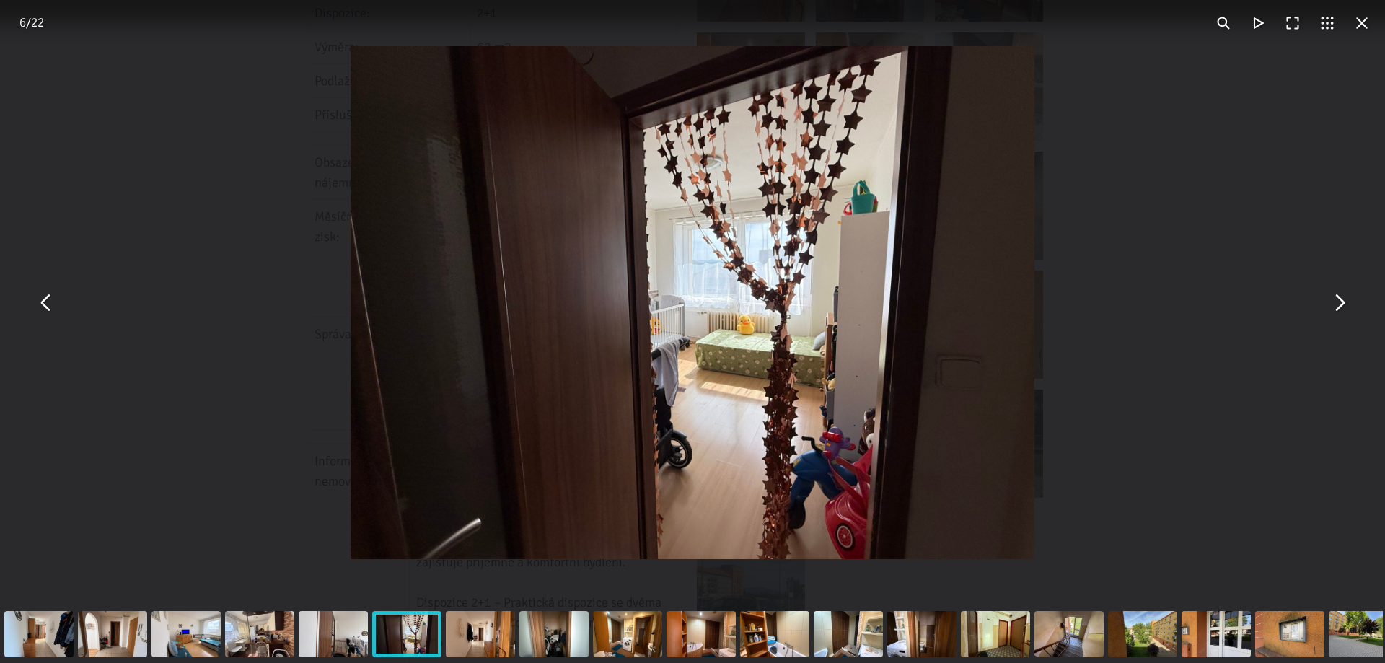
click at [1348, 308] on button "You can close this modal content with the ESC key" at bounding box center [1338, 303] width 35 height 35
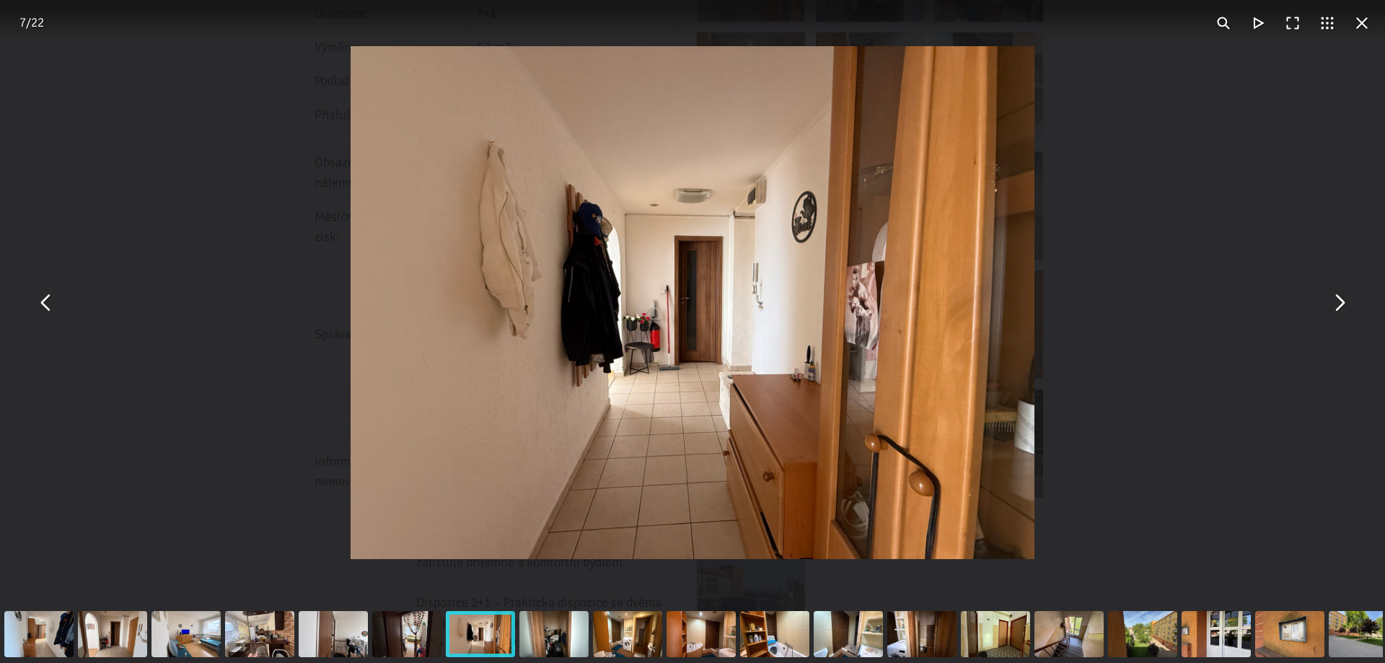
click at [1348, 308] on button "You can close this modal content with the ESC key" at bounding box center [1338, 303] width 35 height 35
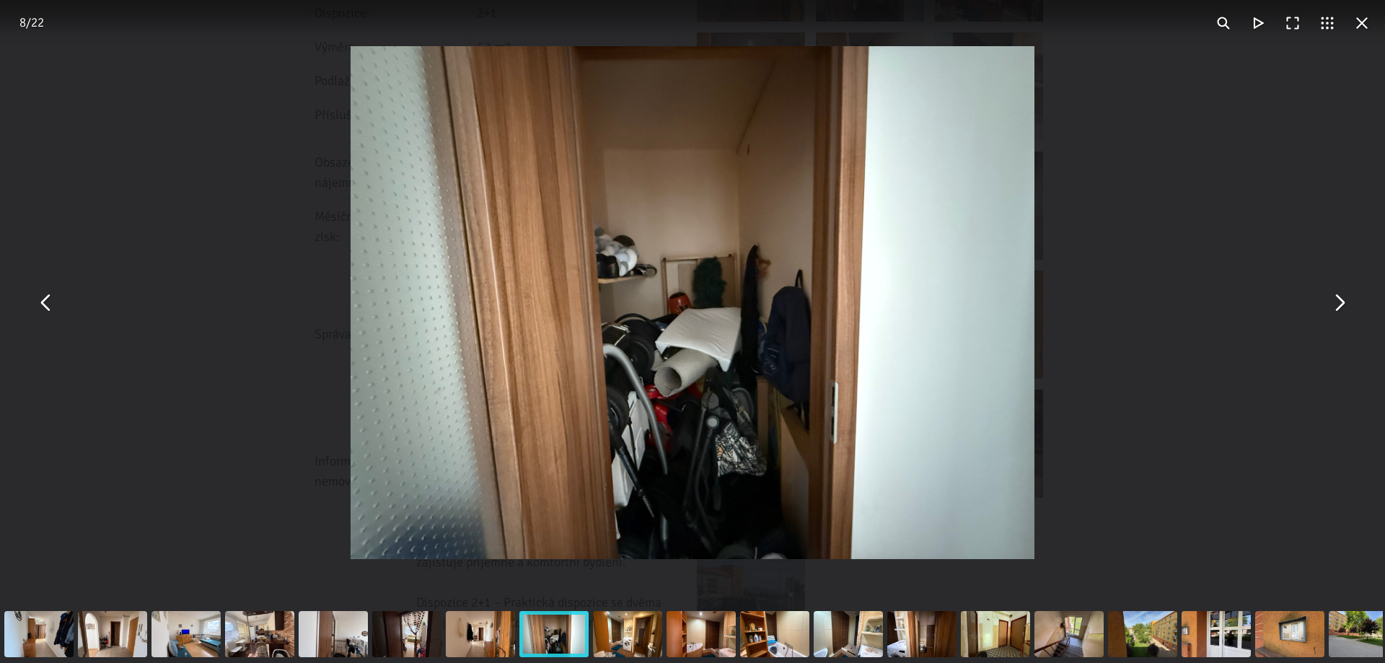
click at [1347, 308] on button "You can close this modal content with the ESC key" at bounding box center [1338, 303] width 35 height 35
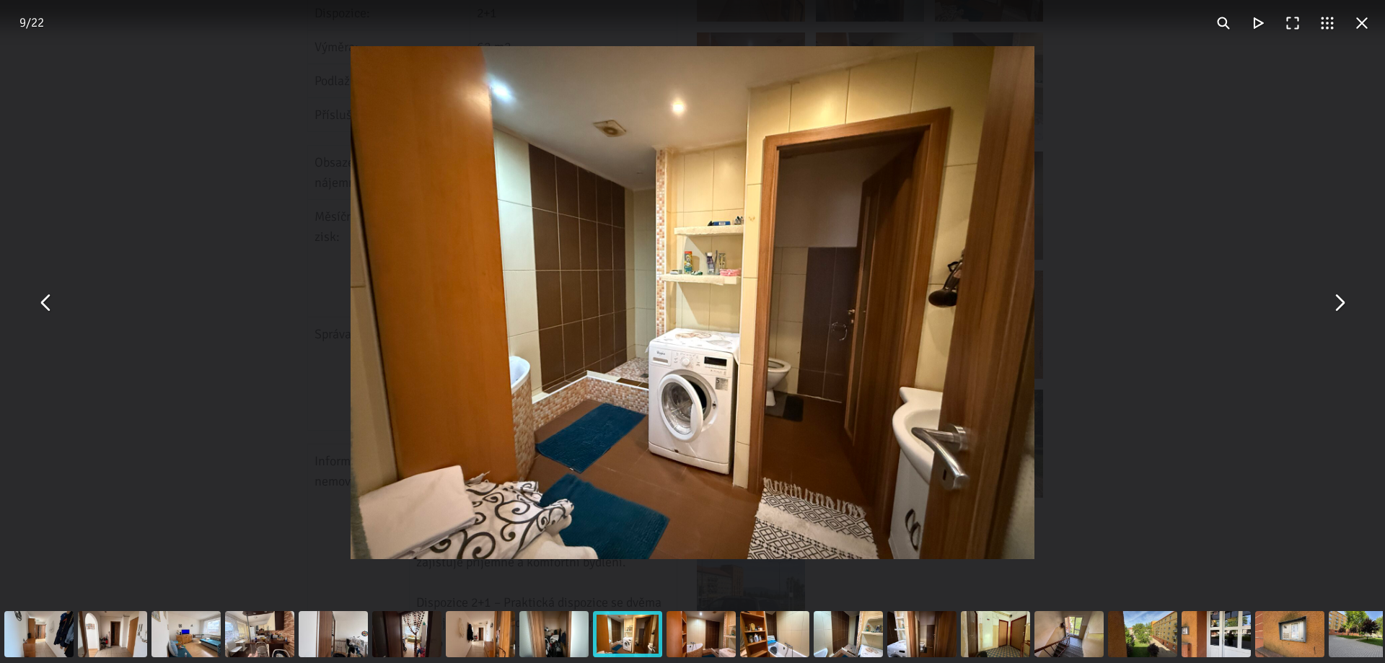
click at [1347, 308] on button "You can close this modal content with the ESC key" at bounding box center [1338, 303] width 35 height 35
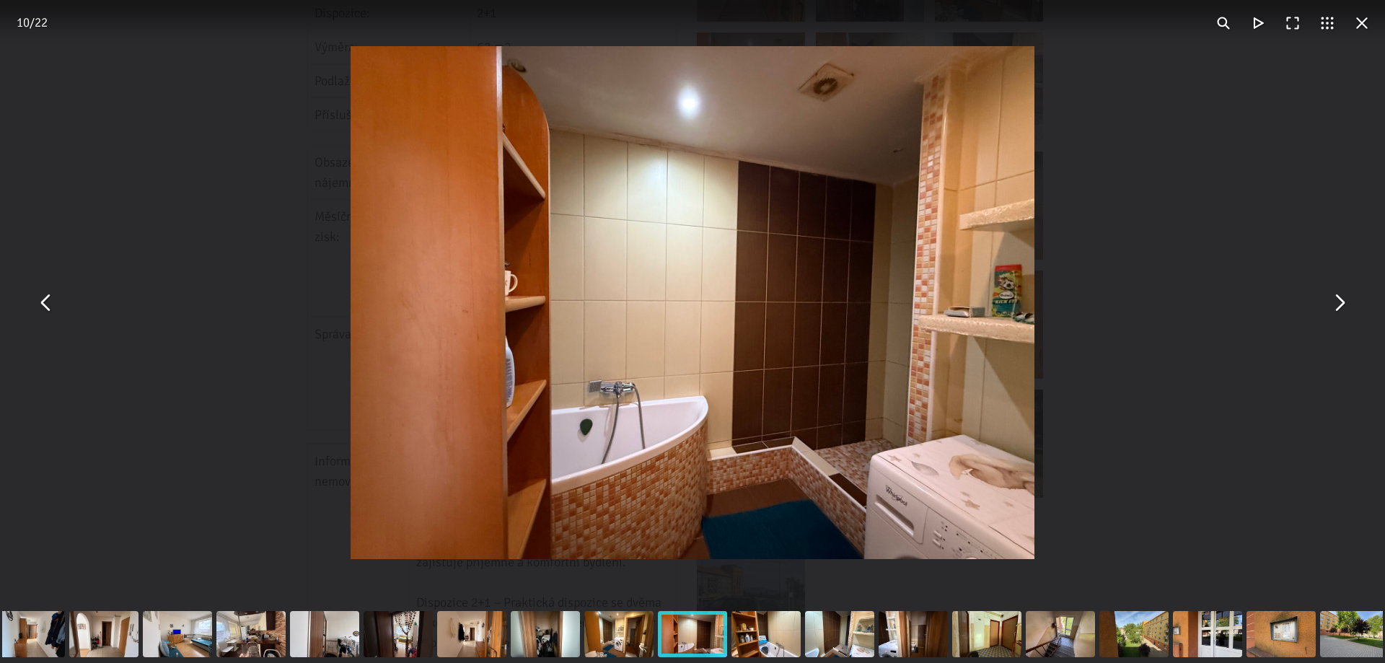
click at [1321, 307] on div "You can close this modal content with the ESC key" at bounding box center [692, 302] width 1385 height 605
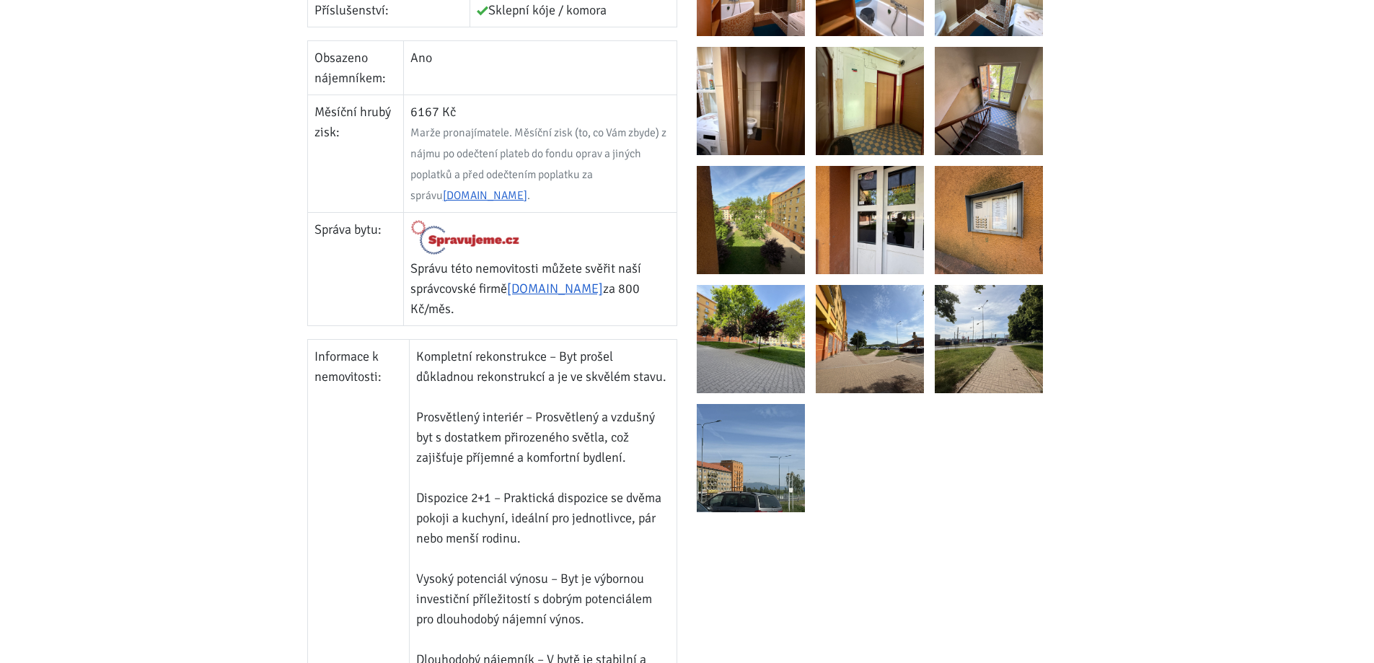
scroll to position [433, 0]
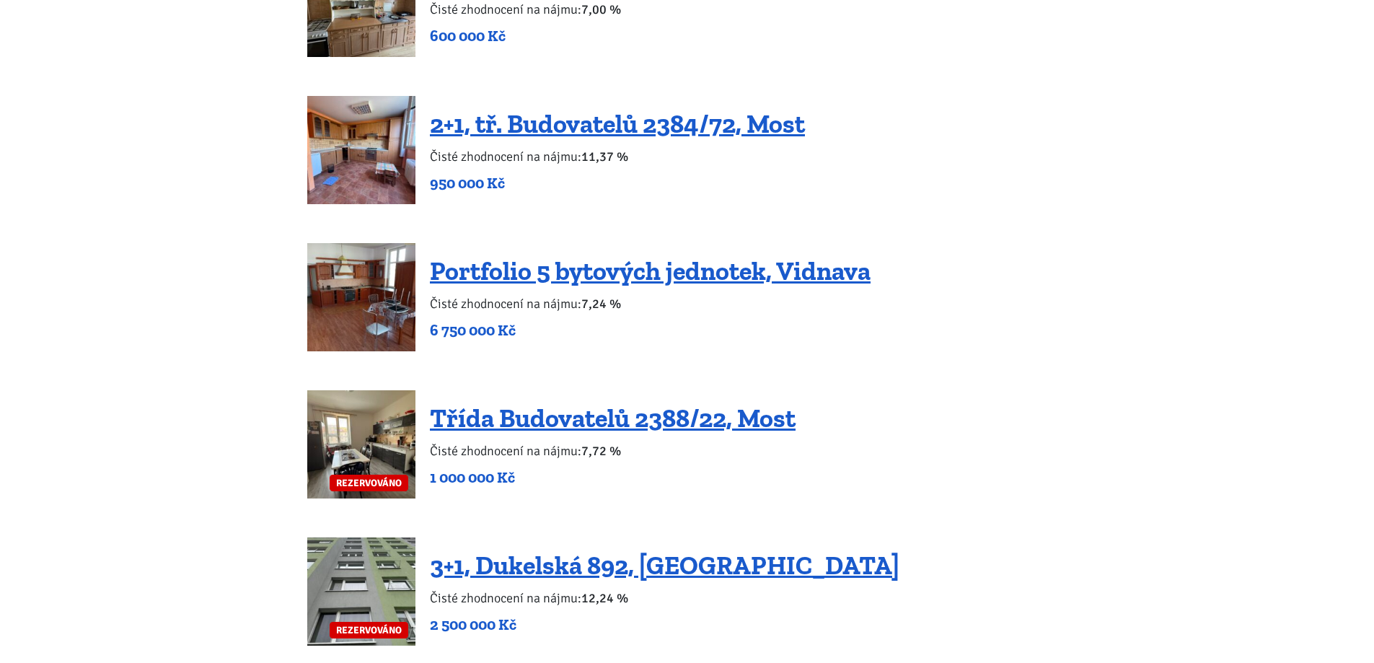
scroll to position [2885, 0]
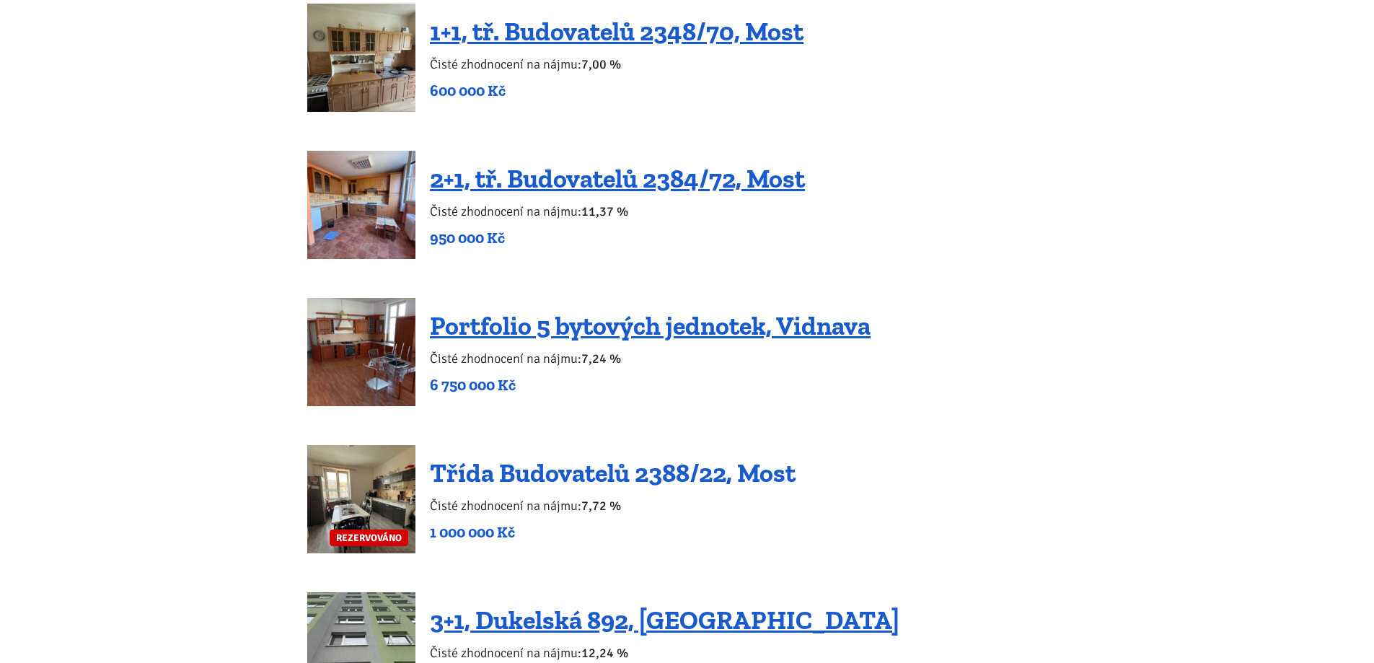
click at [655, 461] on link "Třída Budovatelů 2388/22, Most" at bounding box center [613, 472] width 366 height 31
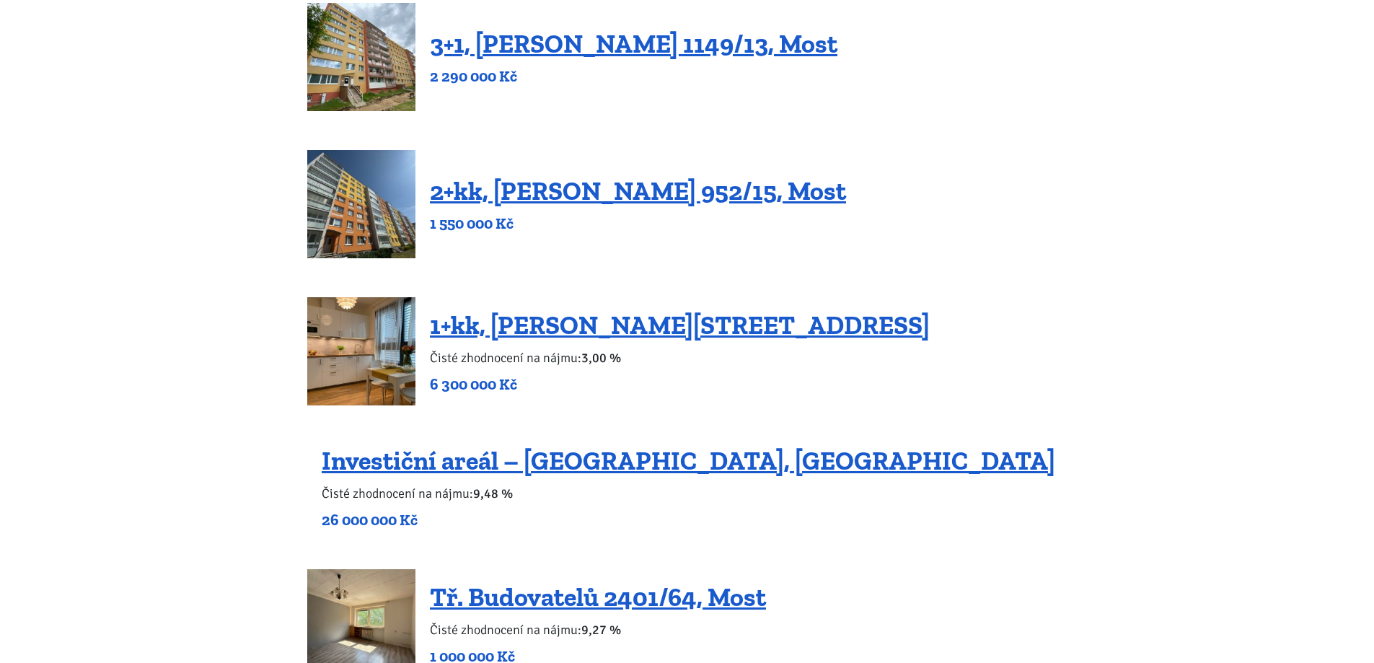
scroll to position [1010, 0]
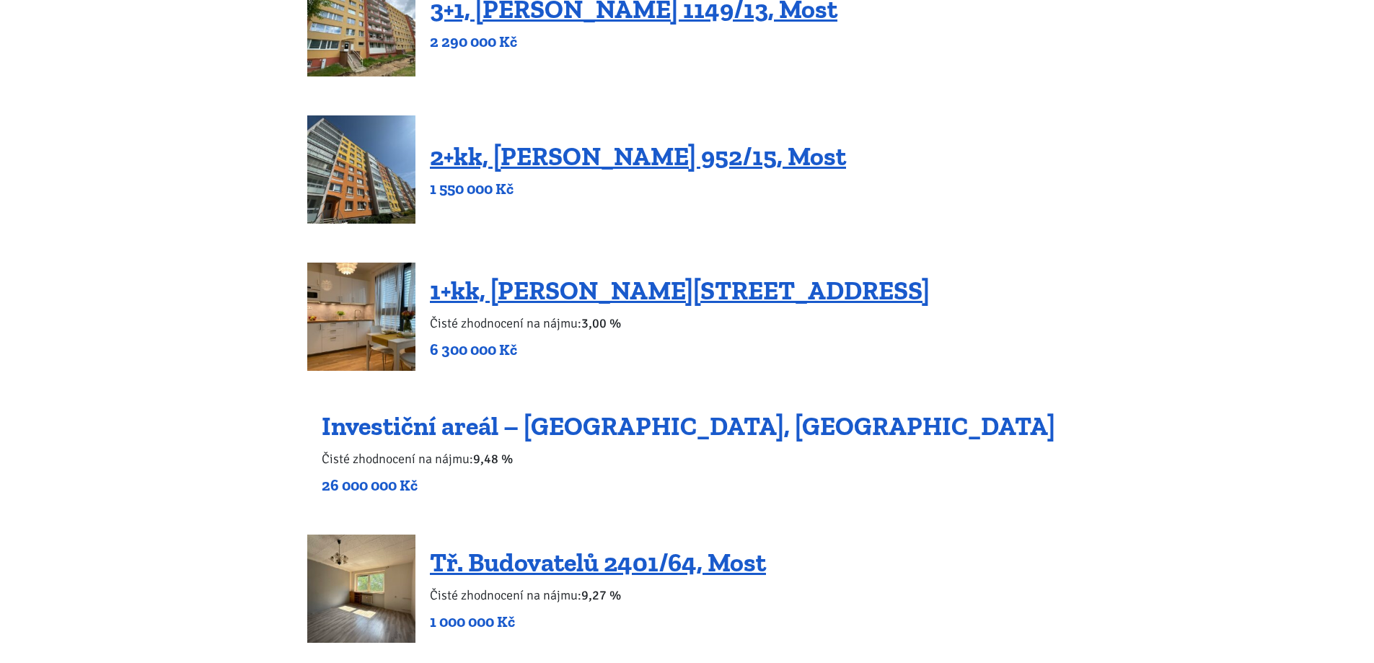
click at [503, 428] on link "Investiční areál – [GEOGRAPHIC_DATA], [GEOGRAPHIC_DATA]" at bounding box center [689, 425] width 734 height 31
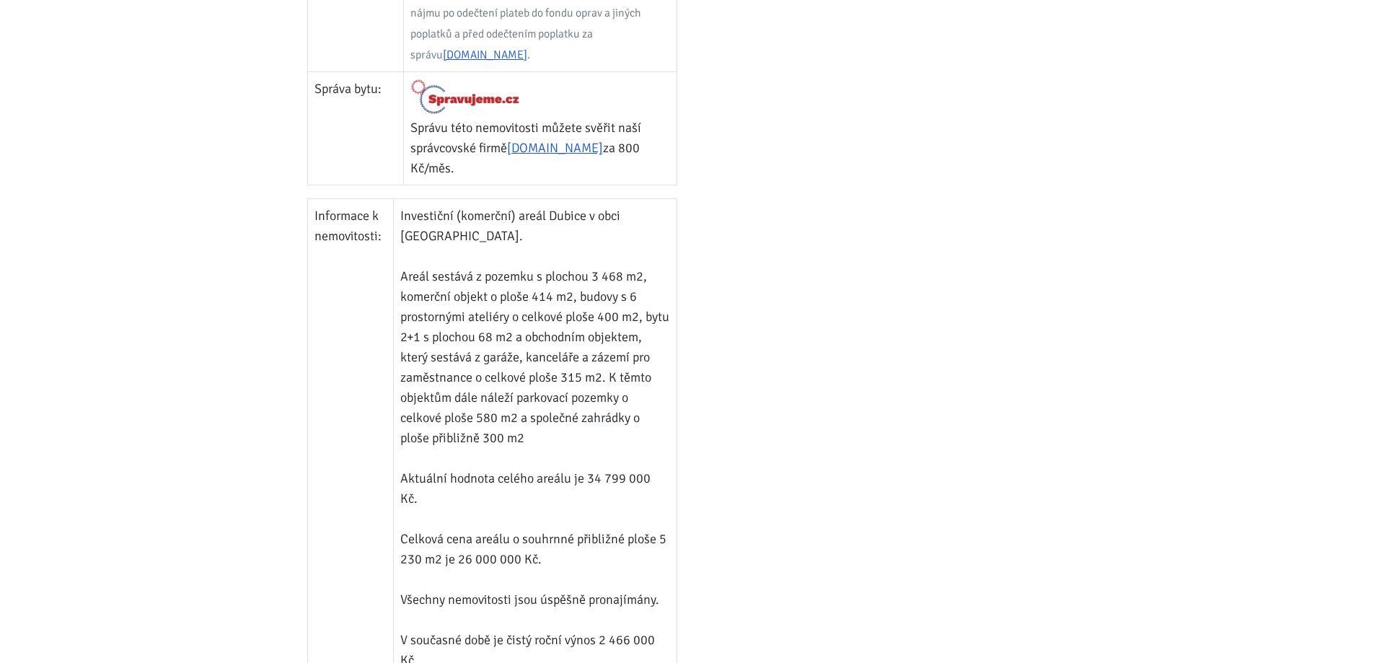
scroll to position [1010, 0]
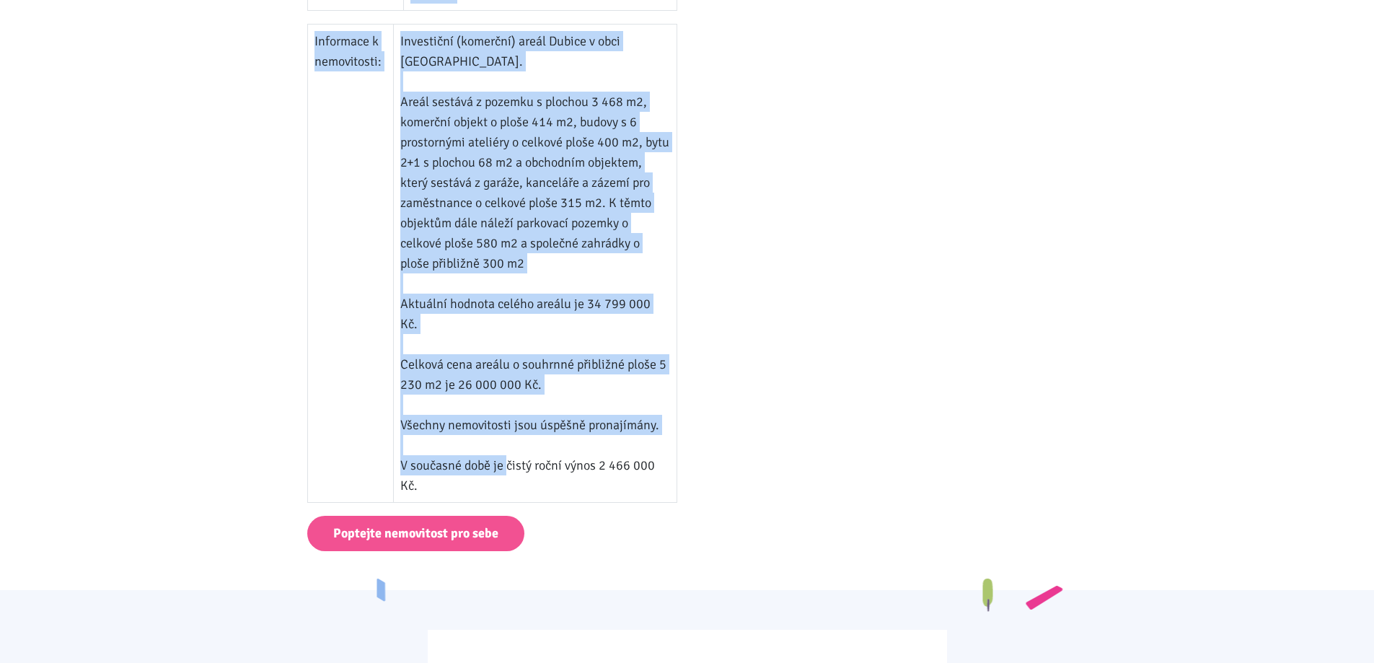
drag, startPoint x: 576, startPoint y: 365, endPoint x: 691, endPoint y: 365, distance: 114.7
click at [551, 281] on td "Investiční (komerční) areál Dubice v obci Česká Lípa. Areál sestává z pozemku s…" at bounding box center [534, 264] width 283 height 478
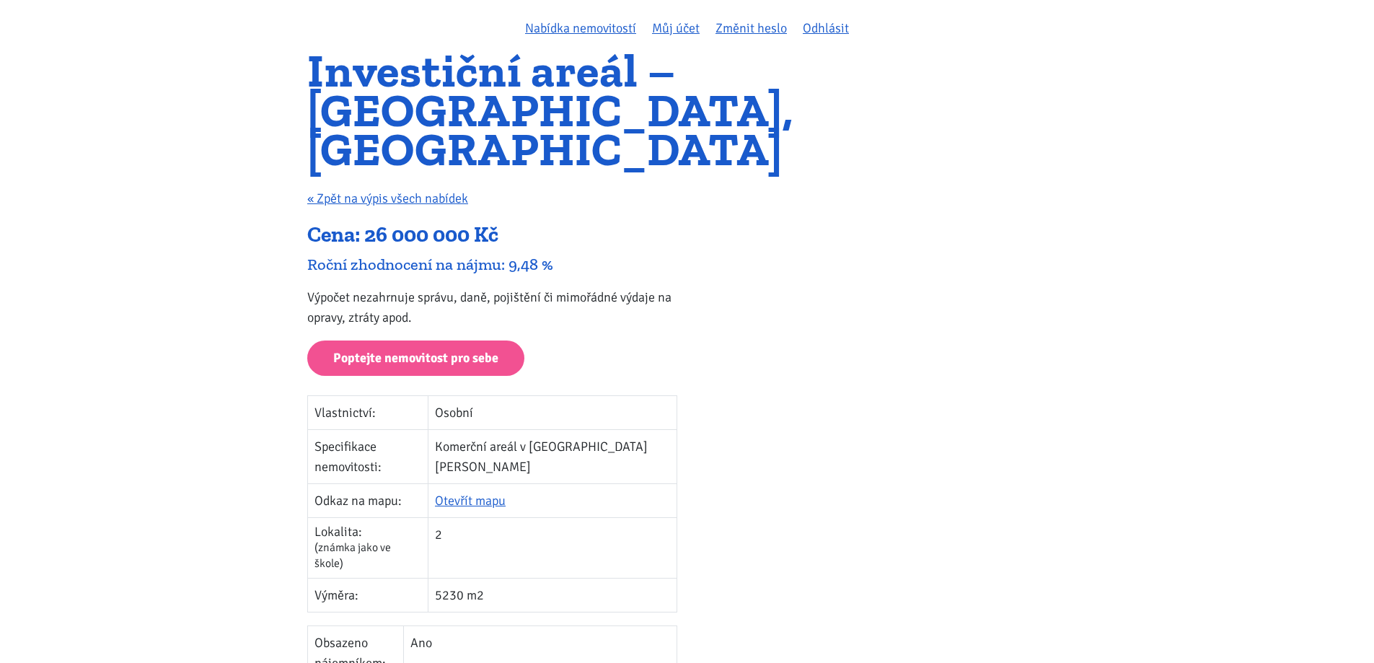
scroll to position [289, 0]
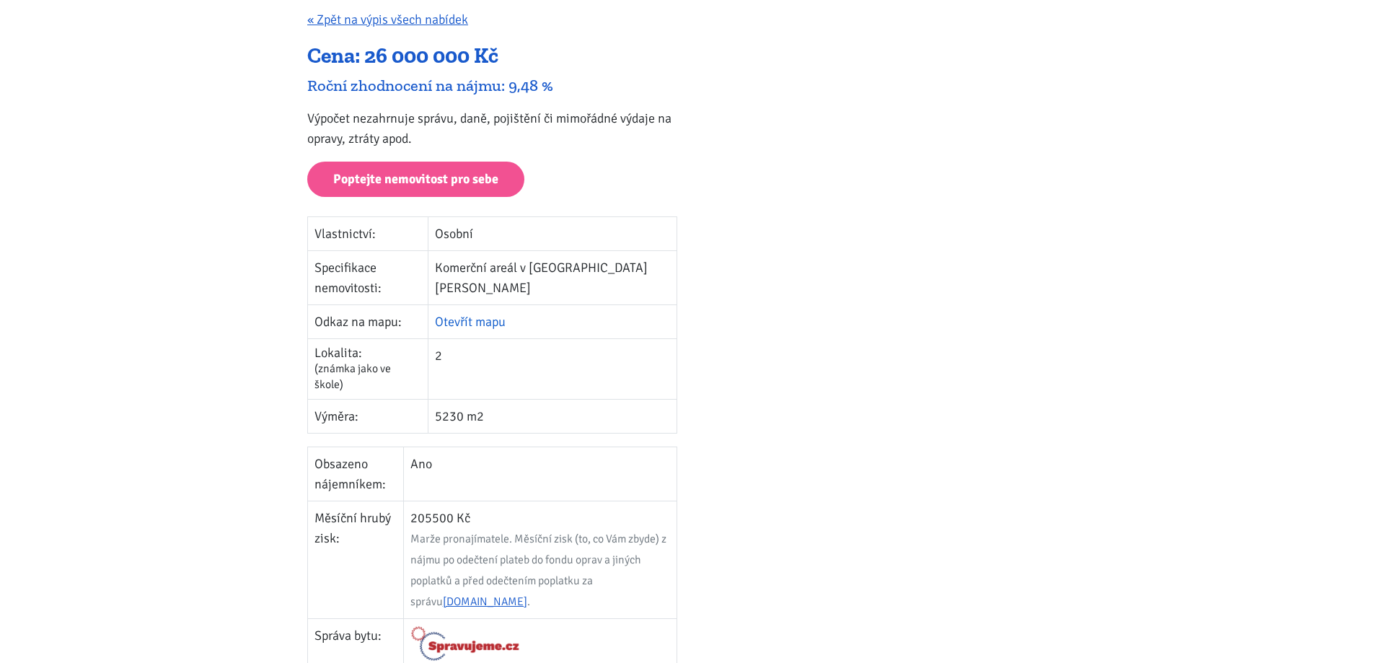
click at [506, 314] on link "Otevřít mapu" at bounding box center [470, 322] width 71 height 16
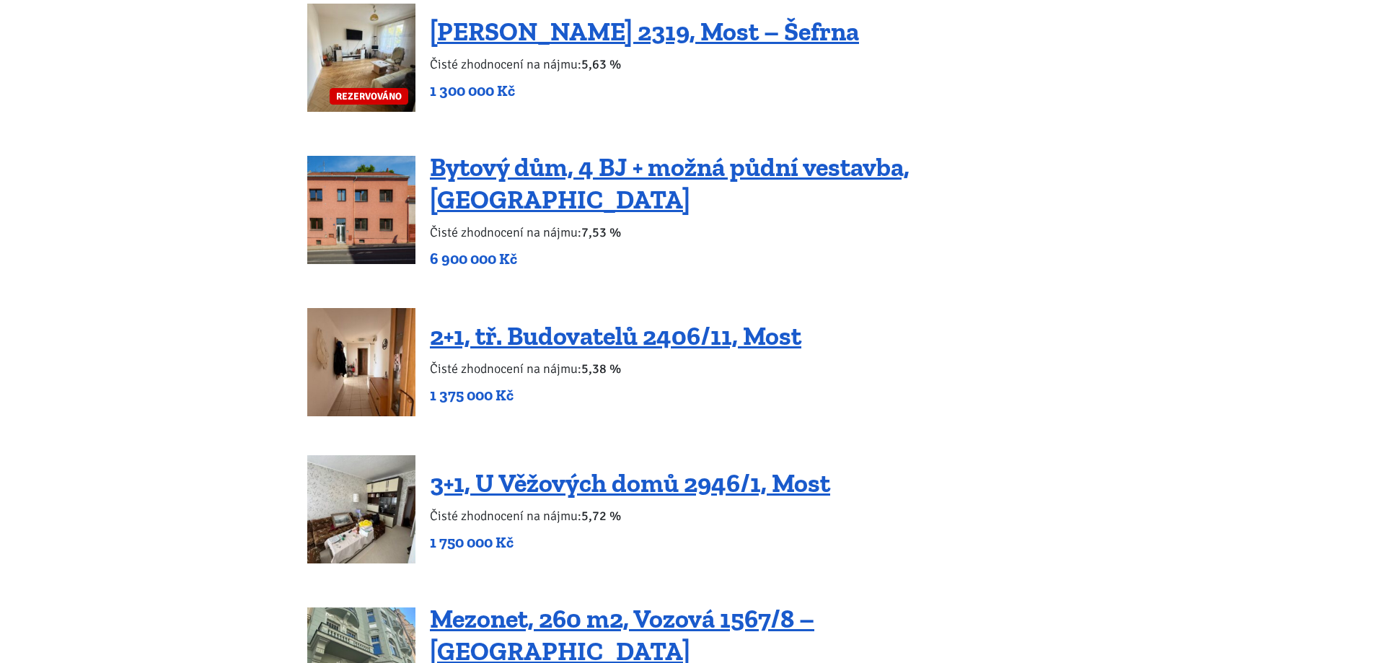
scroll to position [2164, 0]
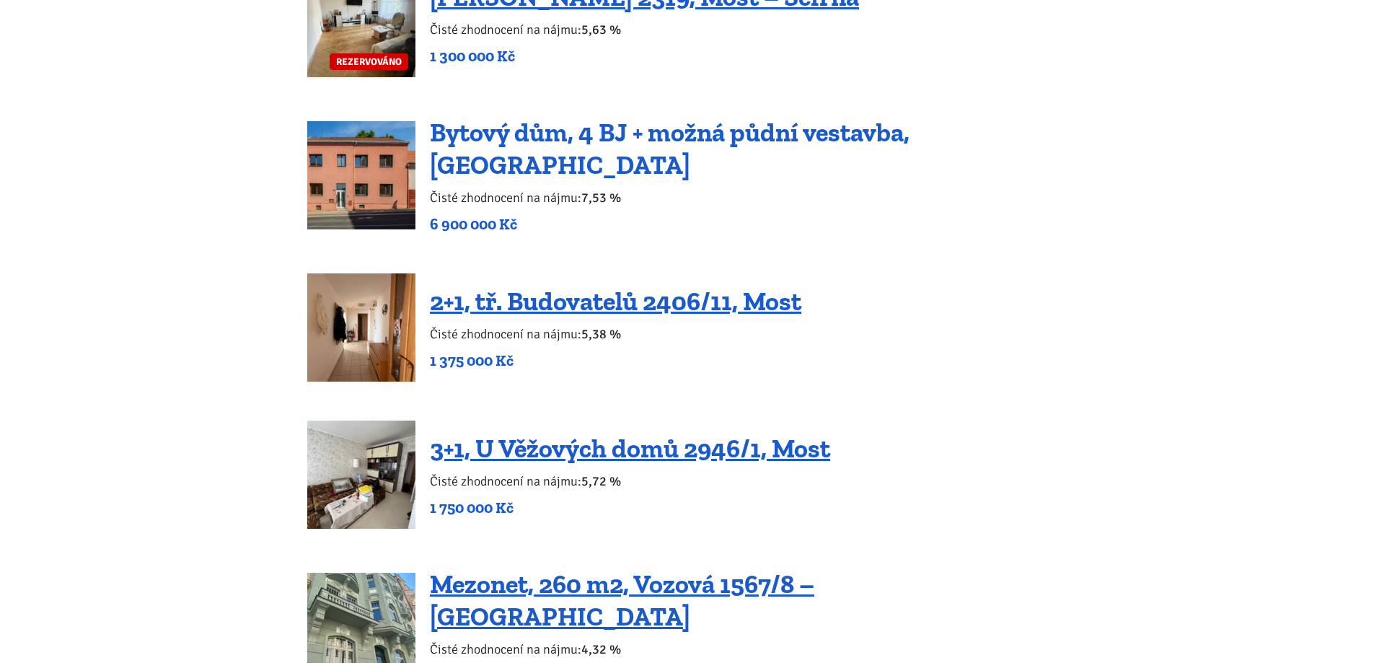
click at [708, 147] on link "Bytový dům, 4 BJ + možná půdní vestavba, [GEOGRAPHIC_DATA]" at bounding box center [670, 148] width 480 height 63
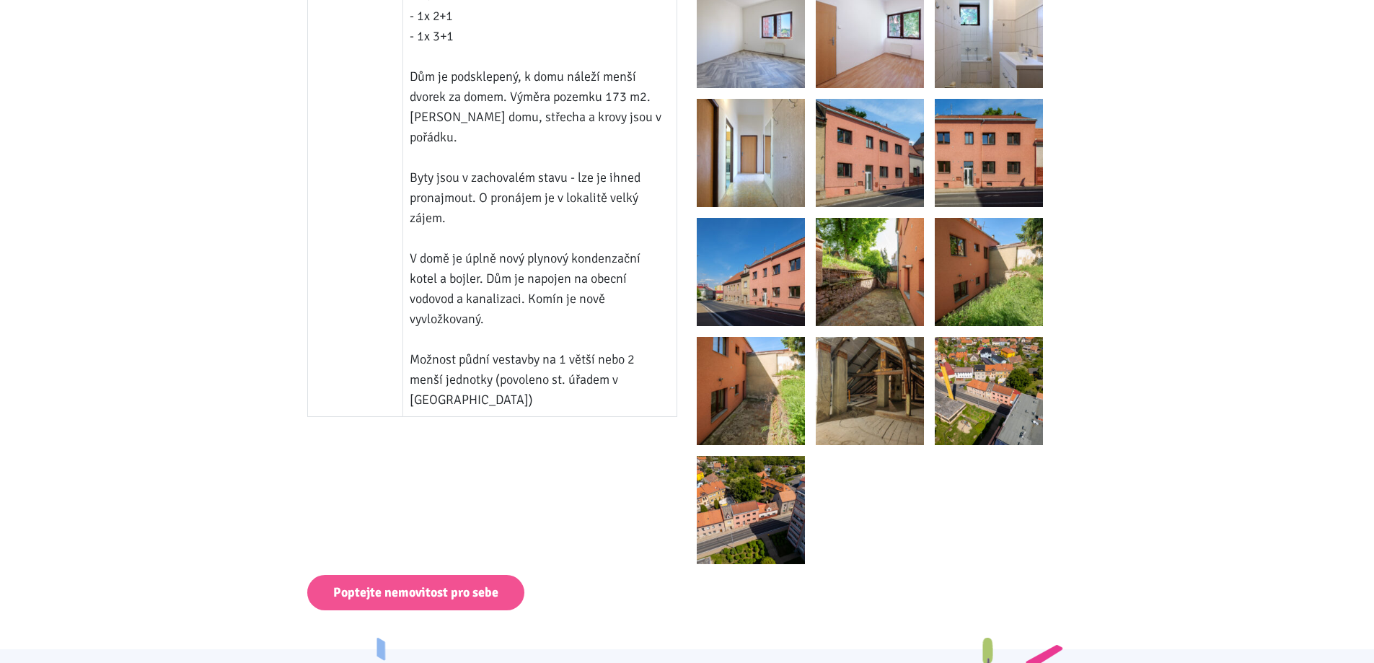
scroll to position [1298, 0]
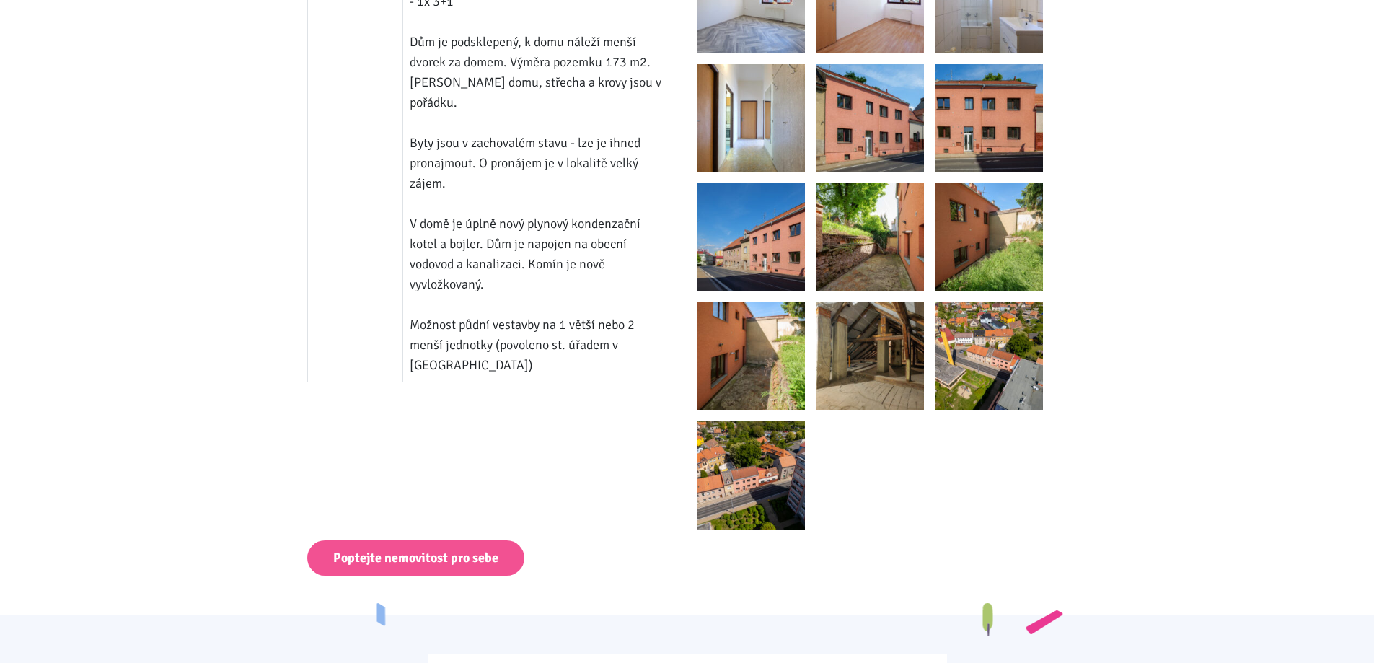
click at [876, 352] on img at bounding box center [870, 356] width 108 height 108
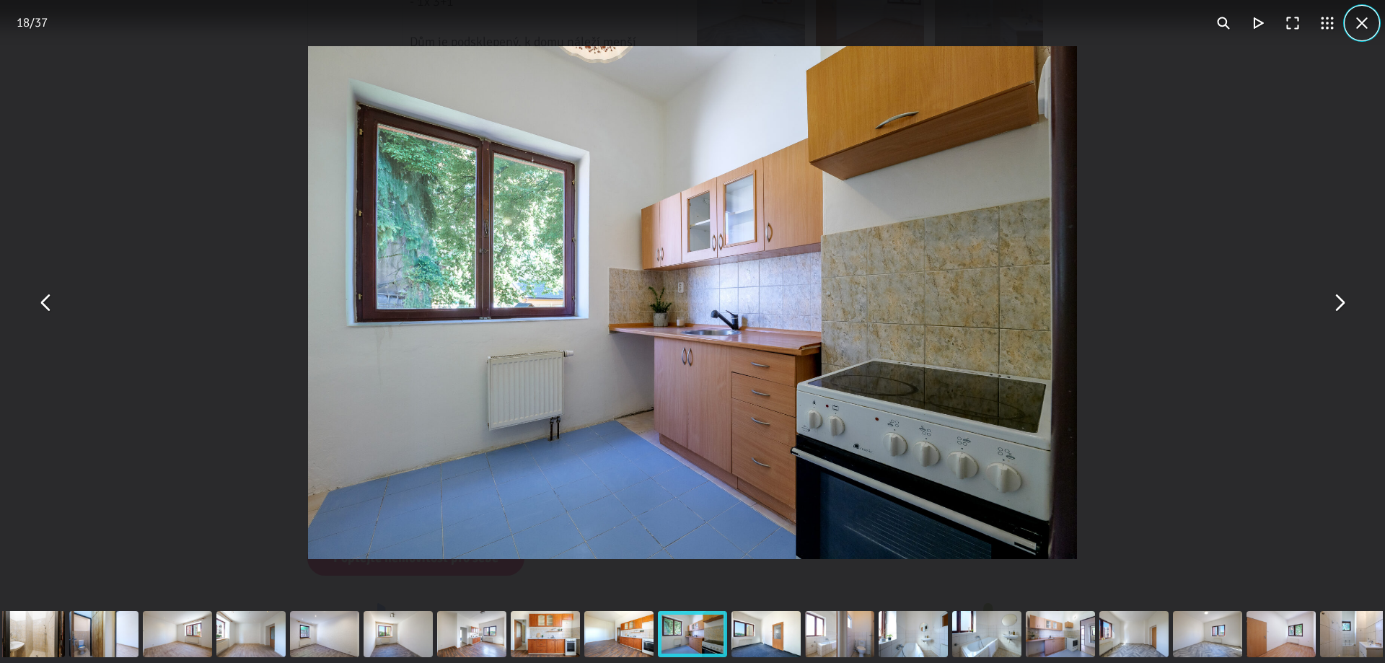
click at [1363, 17] on button "You can close this modal content with the ESC key" at bounding box center [1362, 23] width 35 height 35
